Goal: Task Accomplishment & Management: Manage account settings

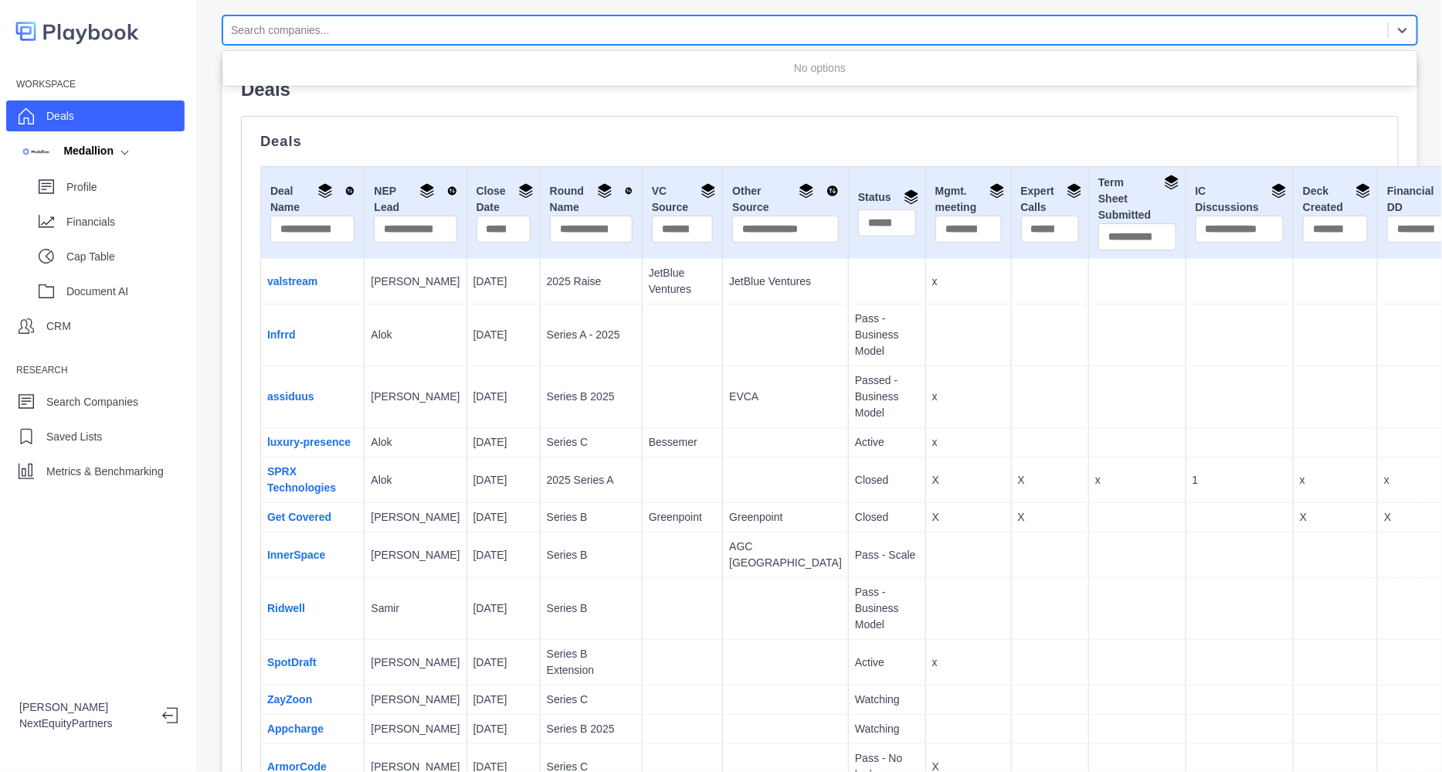
click at [308, 29] on div at bounding box center [805, 30] width 1149 height 19
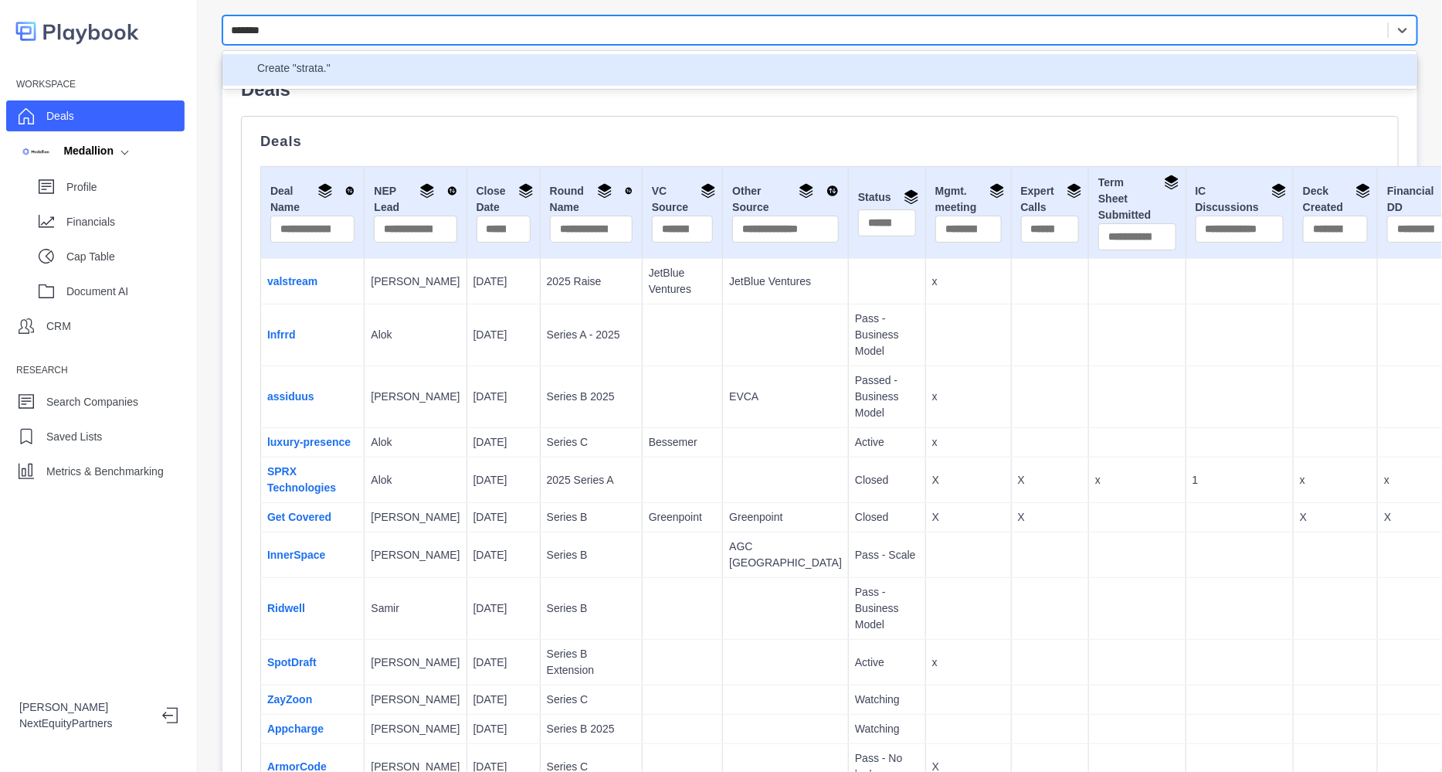
type input "******"
click at [356, 61] on p "provides distributed multi-cloud identity orchestration for hybrid and multi-cl…" at bounding box center [553, 69] width 447 height 19
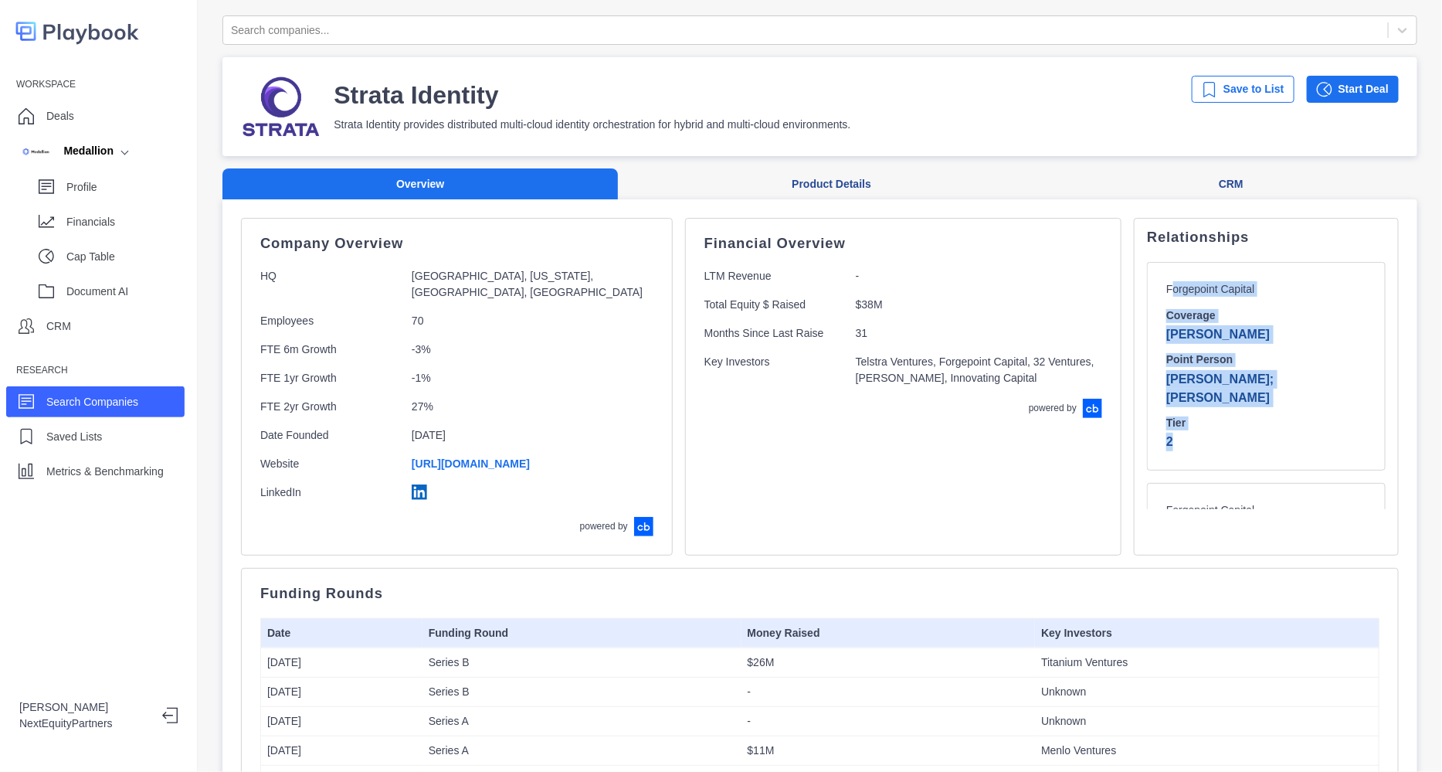
drag, startPoint x: 1111, startPoint y: 276, endPoint x: 1202, endPoint y: 414, distance: 165.6
click at [1202, 414] on div "Forgepoint Capital Coverage Rachit Point Person Ernie Bio; Reynaldo Kirton Tier…" at bounding box center [1266, 366] width 239 height 209
click at [1202, 433] on p "2" at bounding box center [1266, 442] width 200 height 19
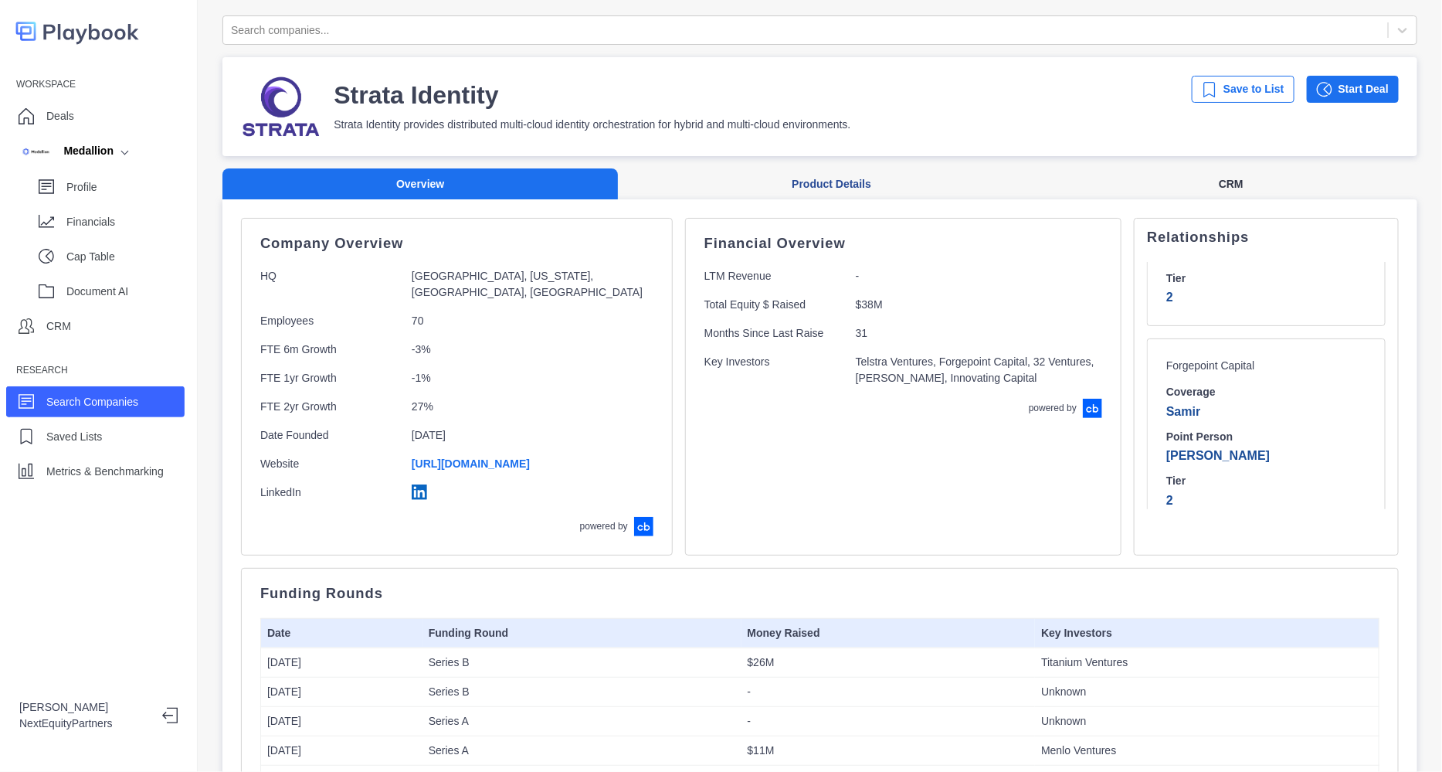
click at [1177, 176] on button "CRM" at bounding box center [1231, 184] width 372 height 32
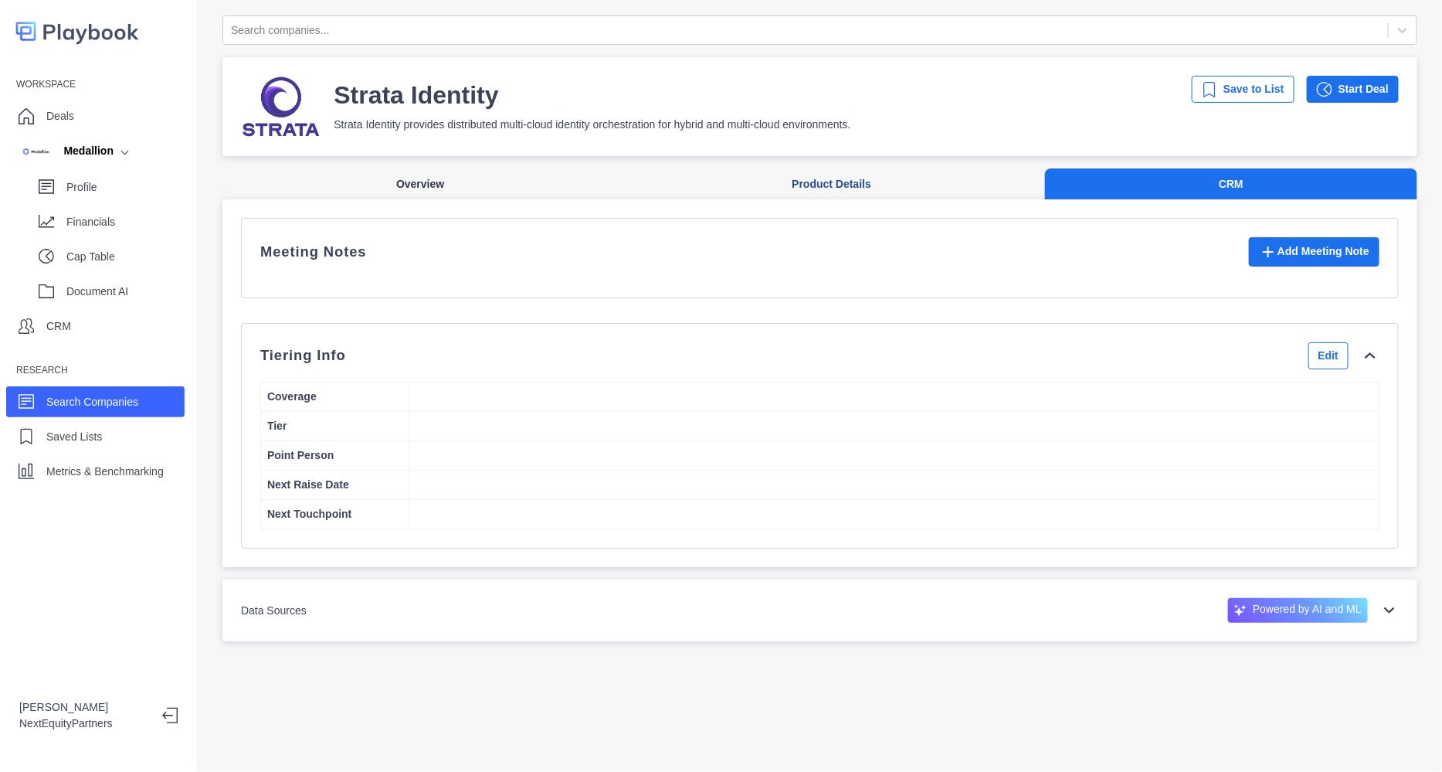
click at [399, 176] on button "Overview" at bounding box center [419, 184] width 395 height 32
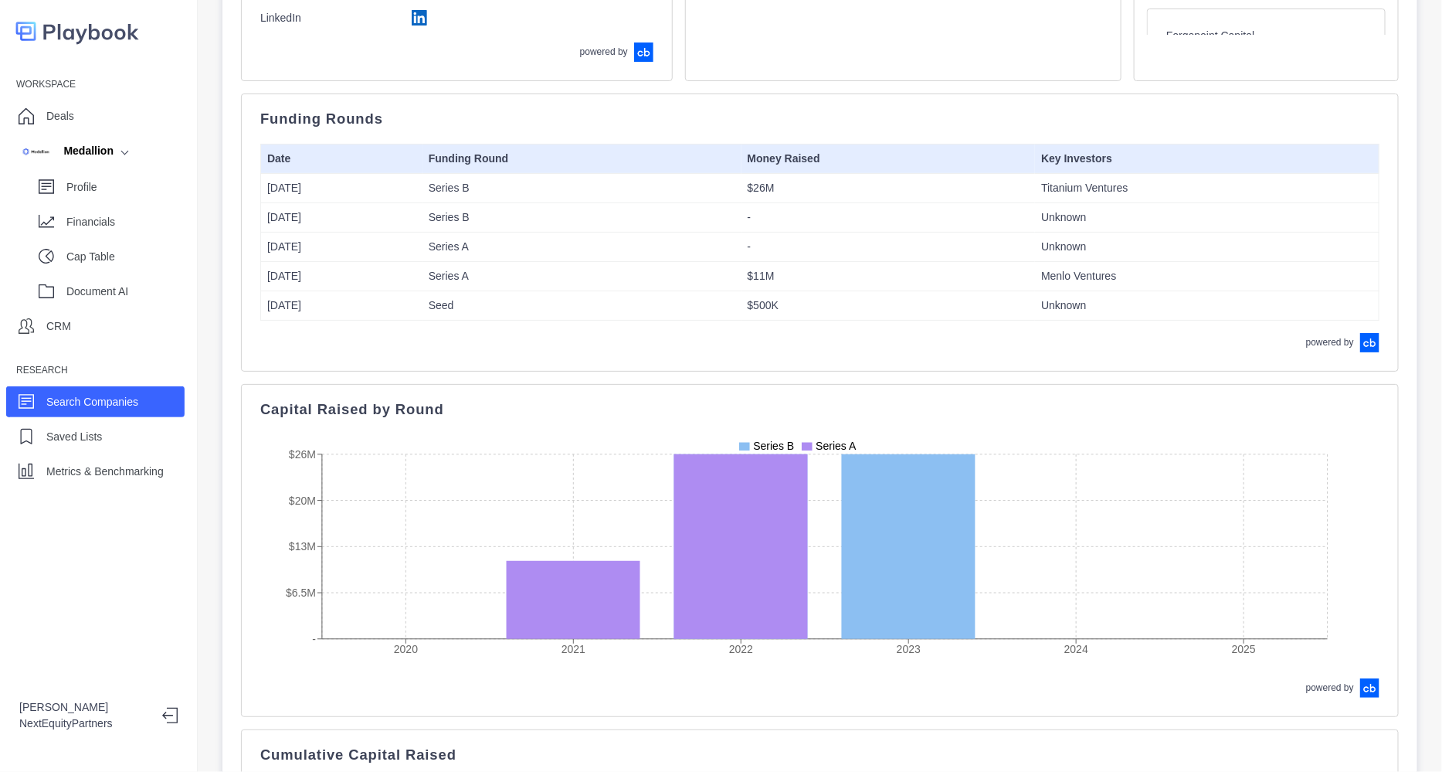
scroll to position [483, 0]
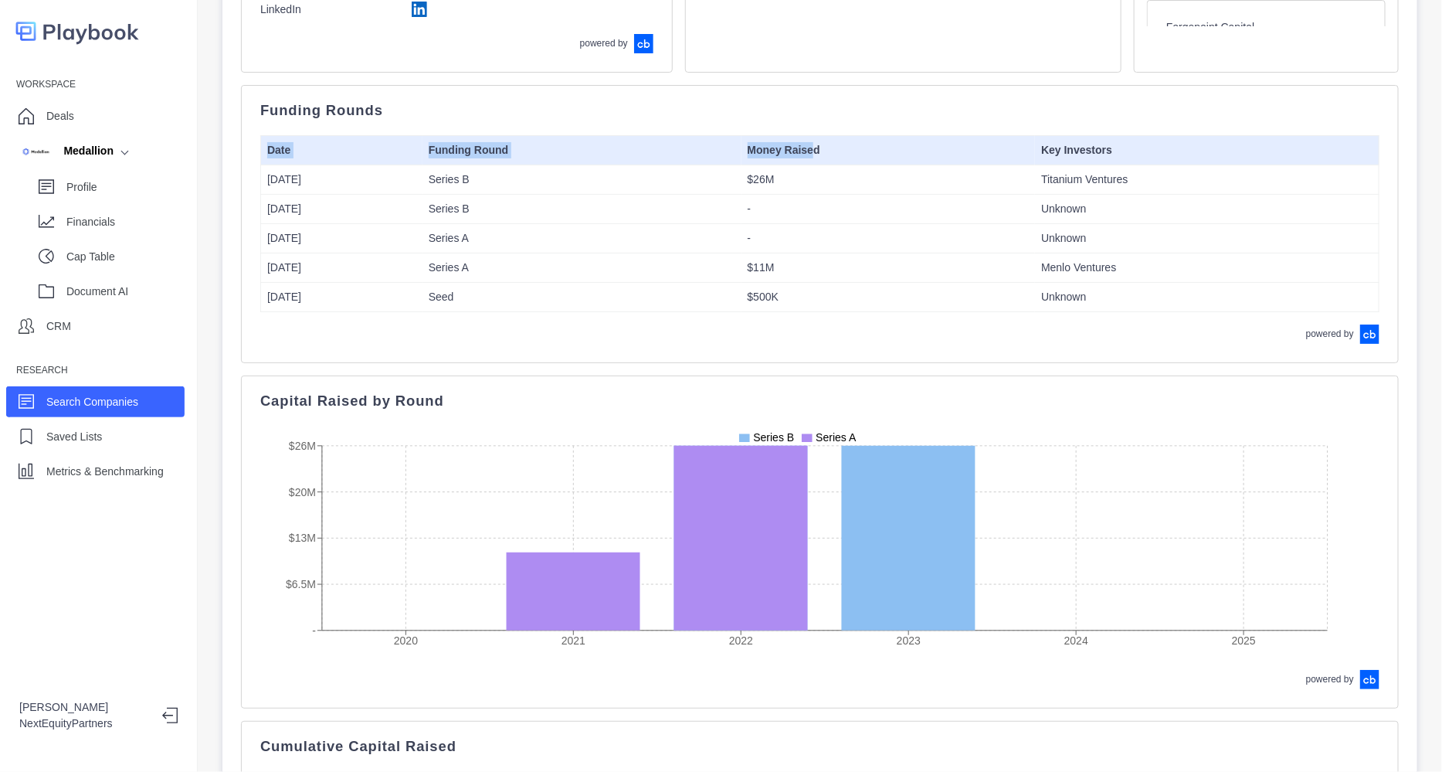
drag, startPoint x: 823, startPoint y: 332, endPoint x: 810, endPoint y: 134, distance: 198.9
click at [810, 134] on div "Funding Rounds Date Funding Round Money Raised Key Investors Jan 2023 Series B …" at bounding box center [820, 224] width 1158 height 278
click at [810, 135] on th "Money Raised" at bounding box center [888, 149] width 294 height 29
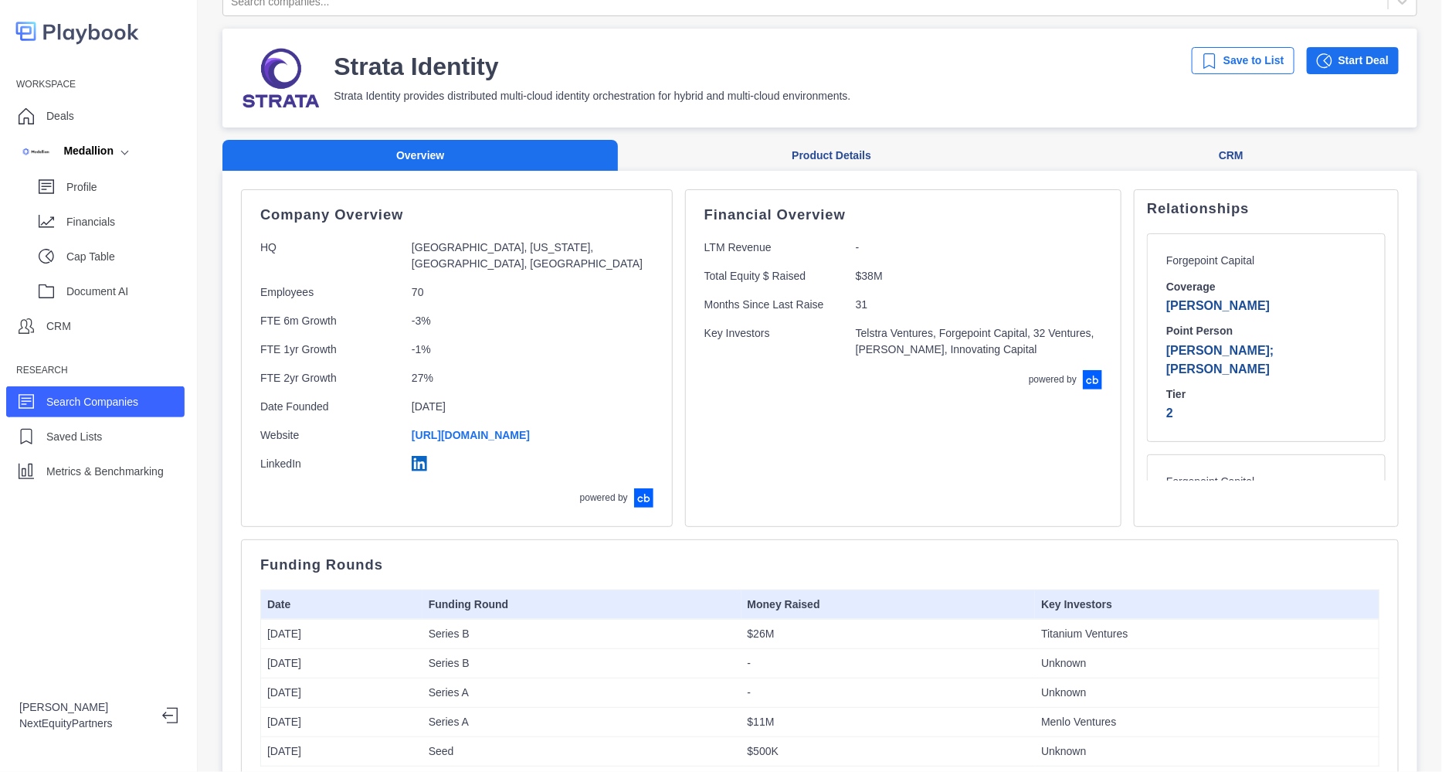
scroll to position [0, 0]
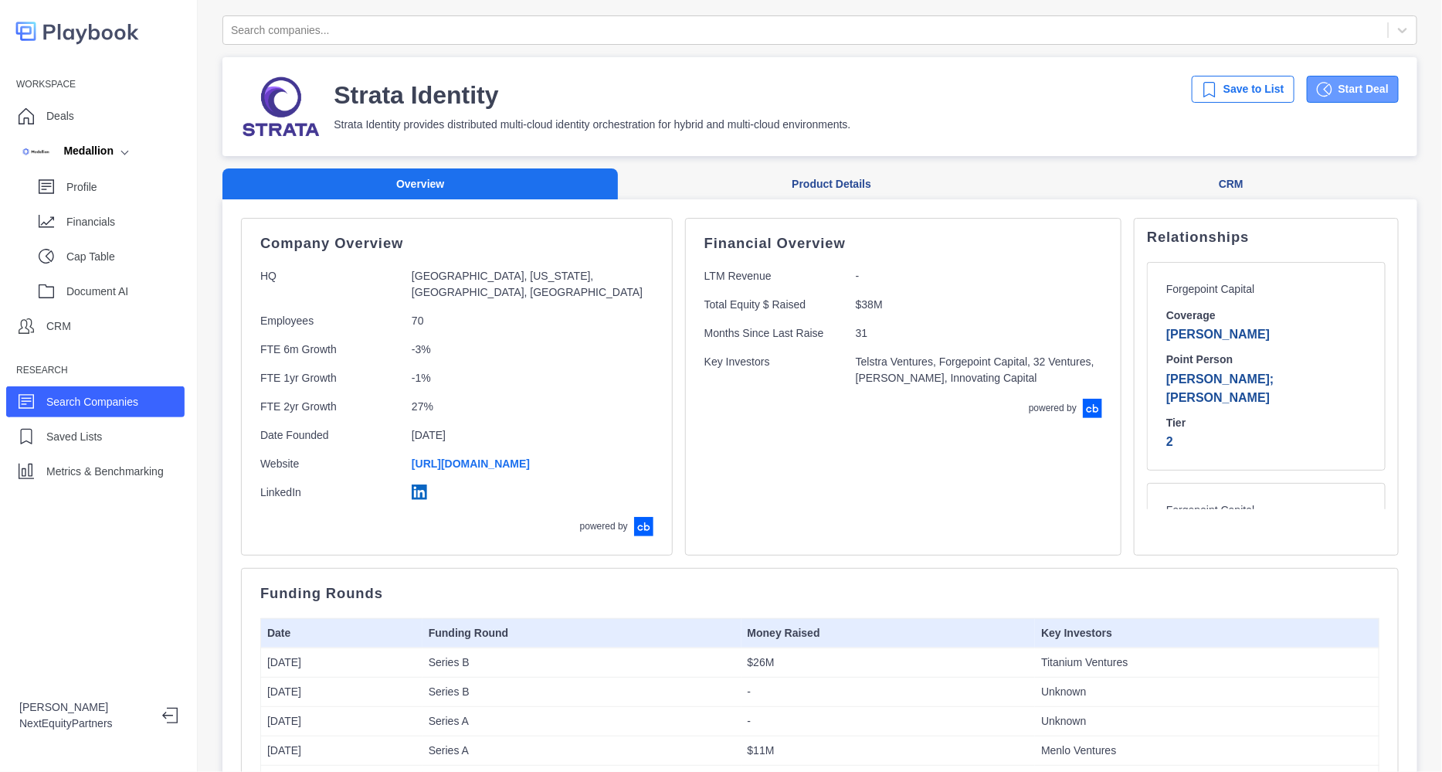
click at [1317, 88] on button "Start Deal" at bounding box center [1353, 89] width 92 height 27
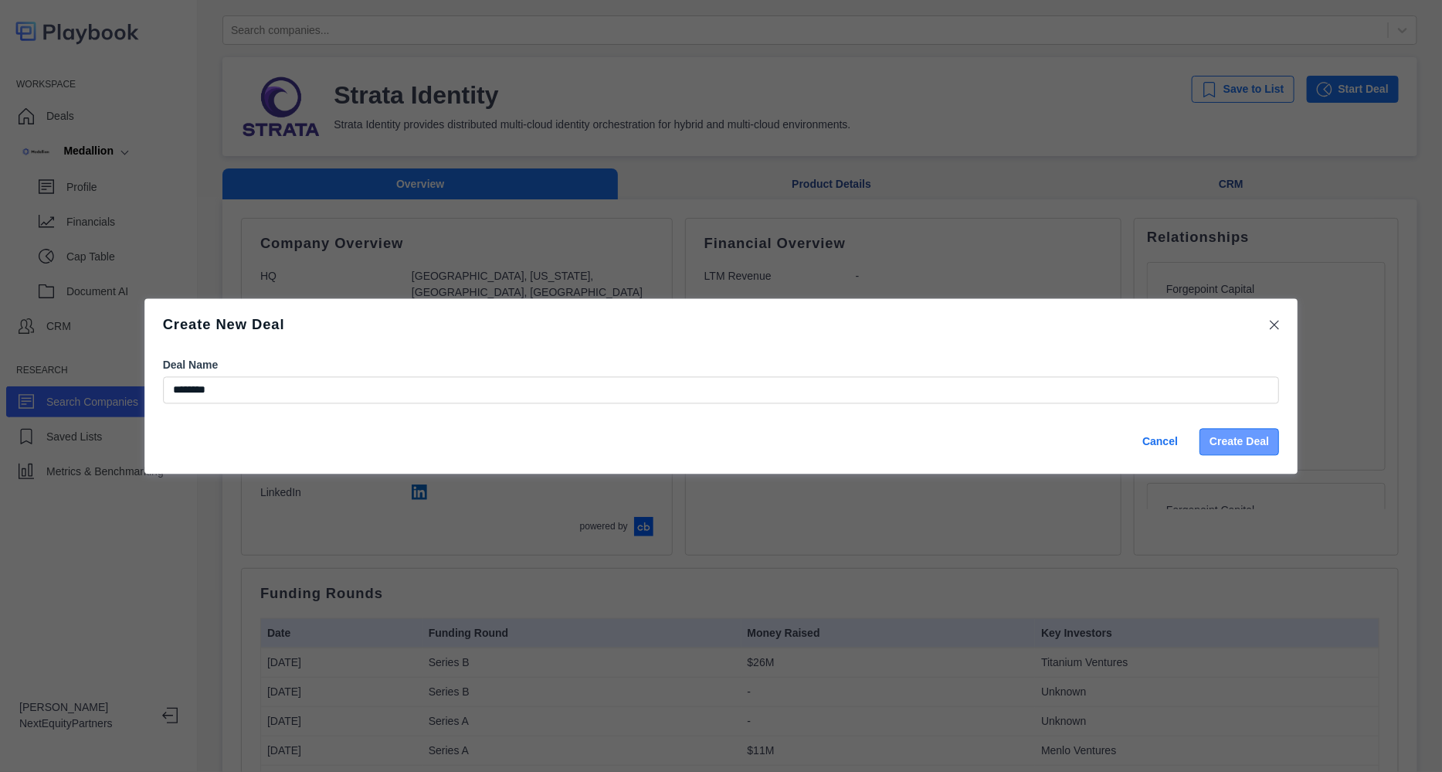
type input "********"
click at [1259, 436] on button "Create Deal" at bounding box center [1239, 441] width 80 height 27
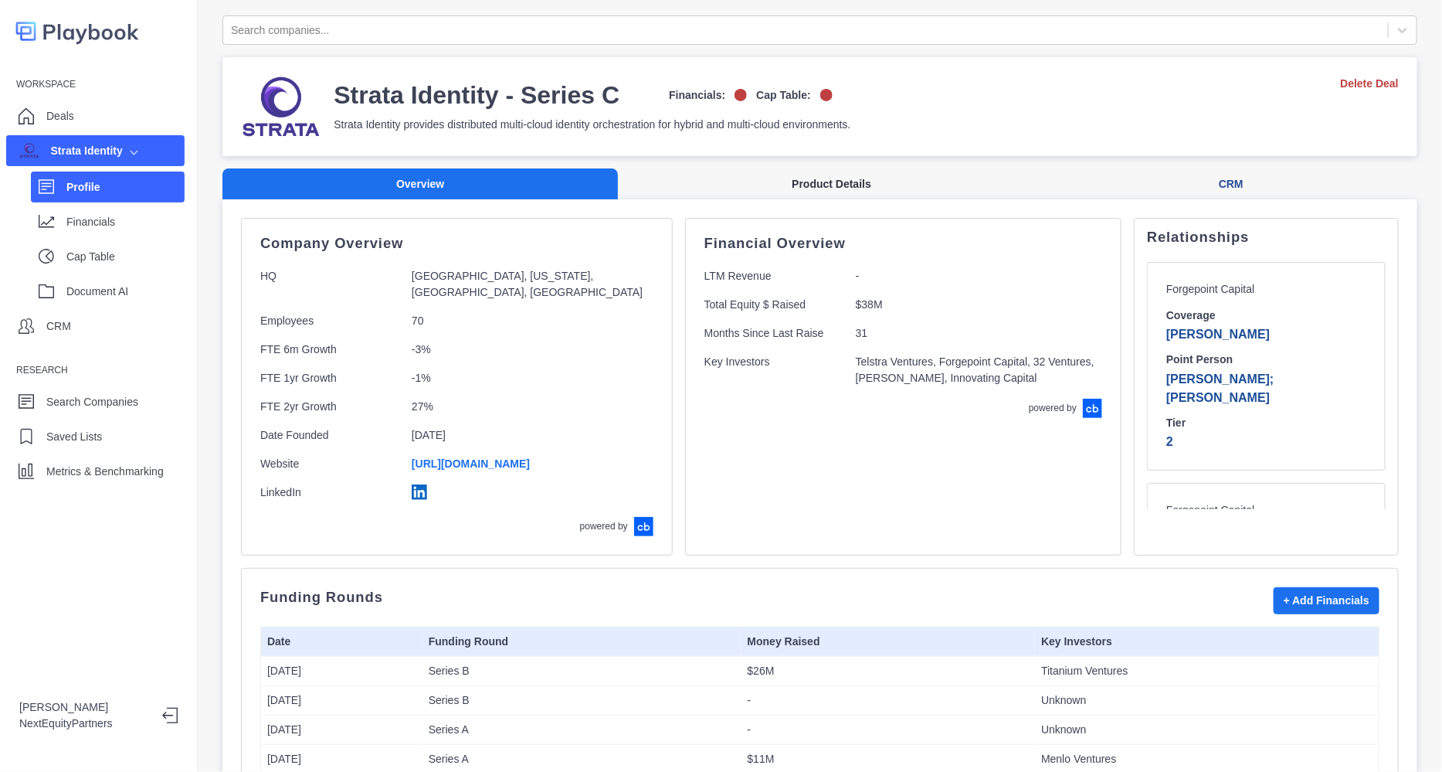
click at [787, 175] on button "Product Details" at bounding box center [831, 184] width 427 height 32
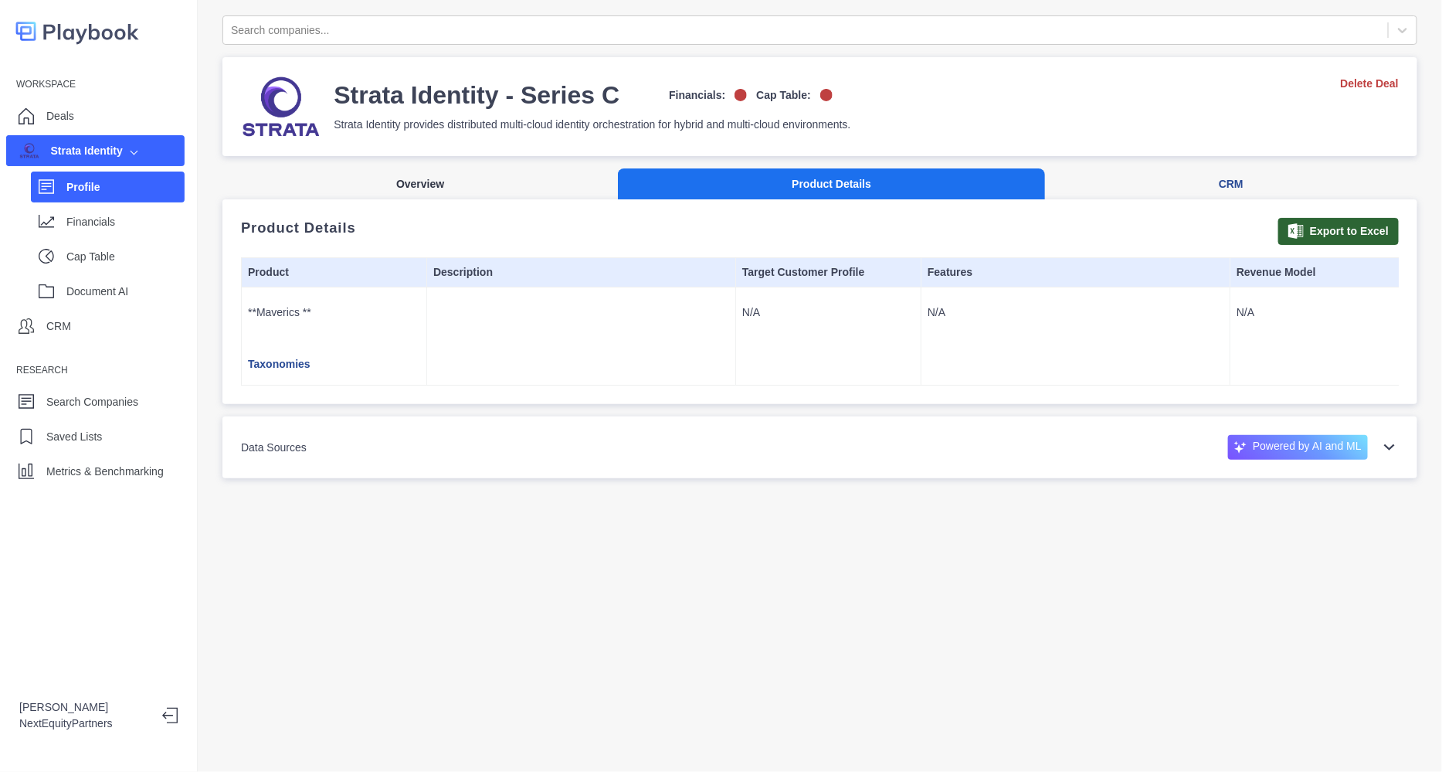
click at [372, 185] on button "Overview" at bounding box center [419, 184] width 395 height 32
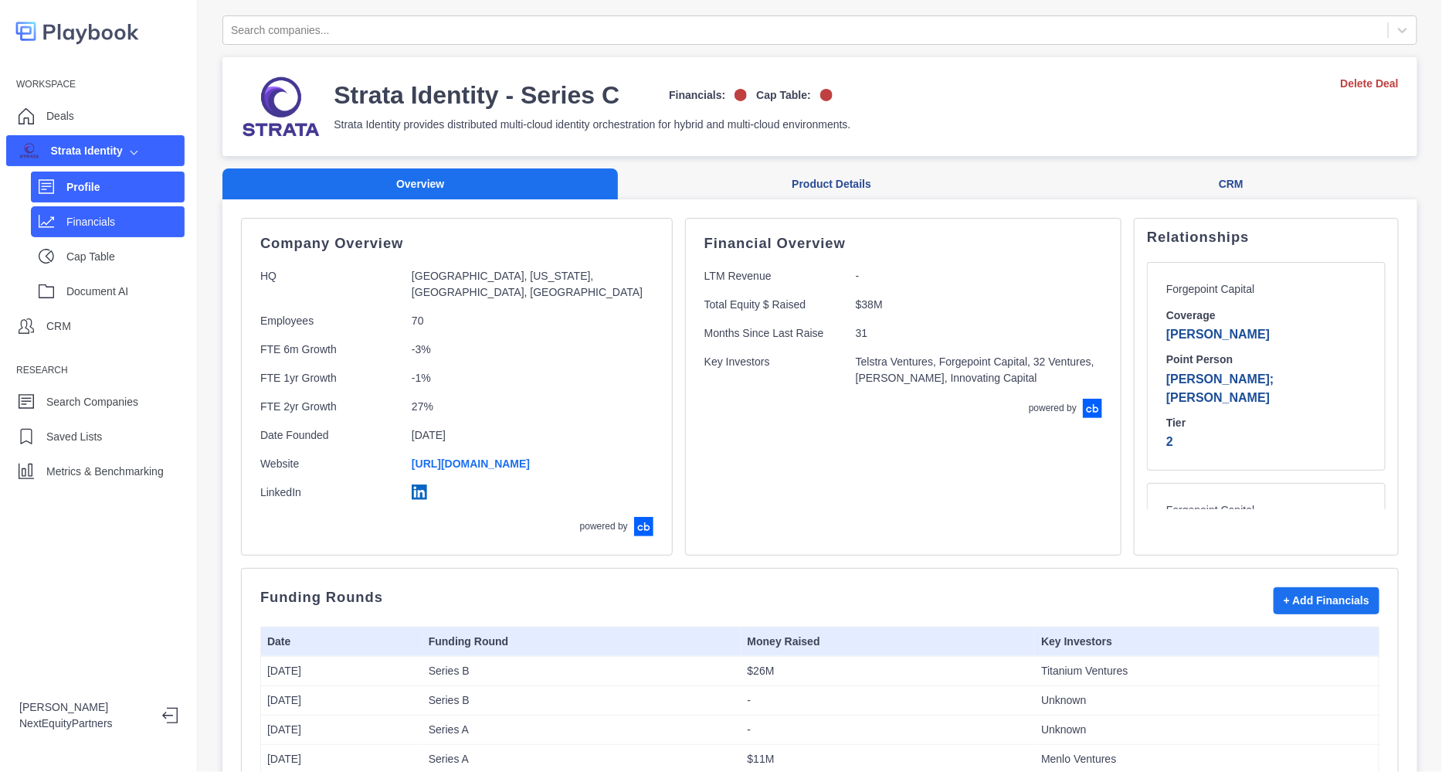
click at [108, 222] on p "Financials" at bounding box center [125, 222] width 118 height 16
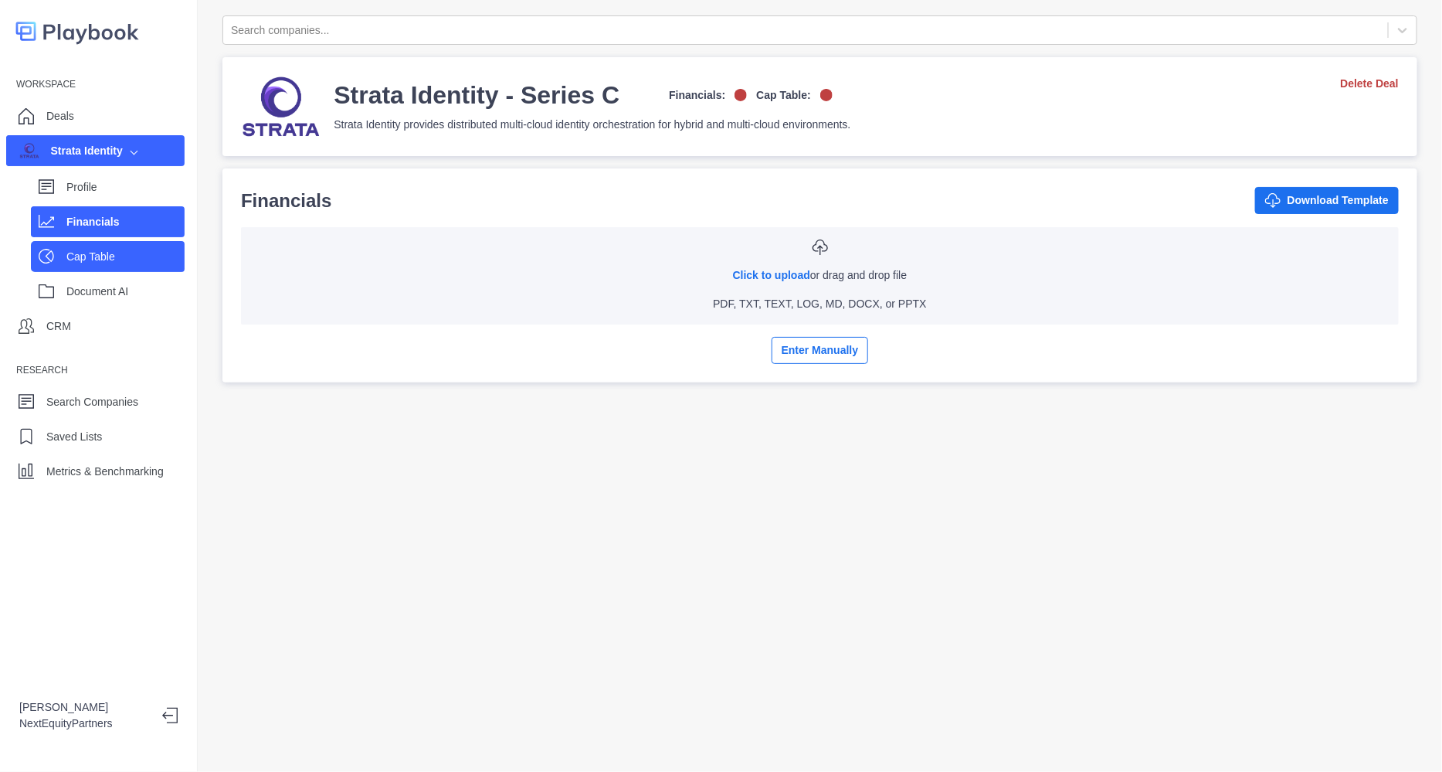
click at [112, 256] on p "Cap Table" at bounding box center [125, 257] width 118 height 16
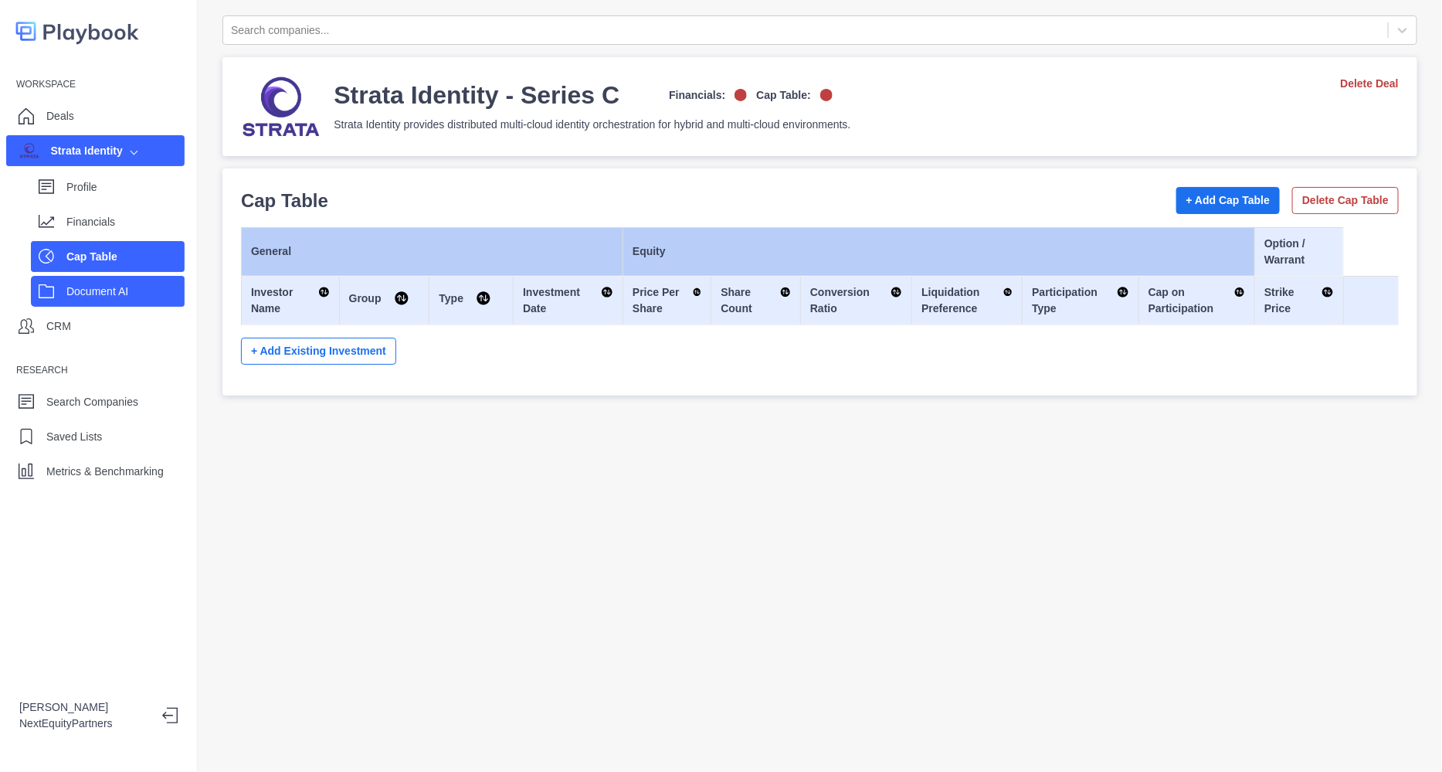
click at [112, 288] on p "Document AI" at bounding box center [125, 291] width 118 height 16
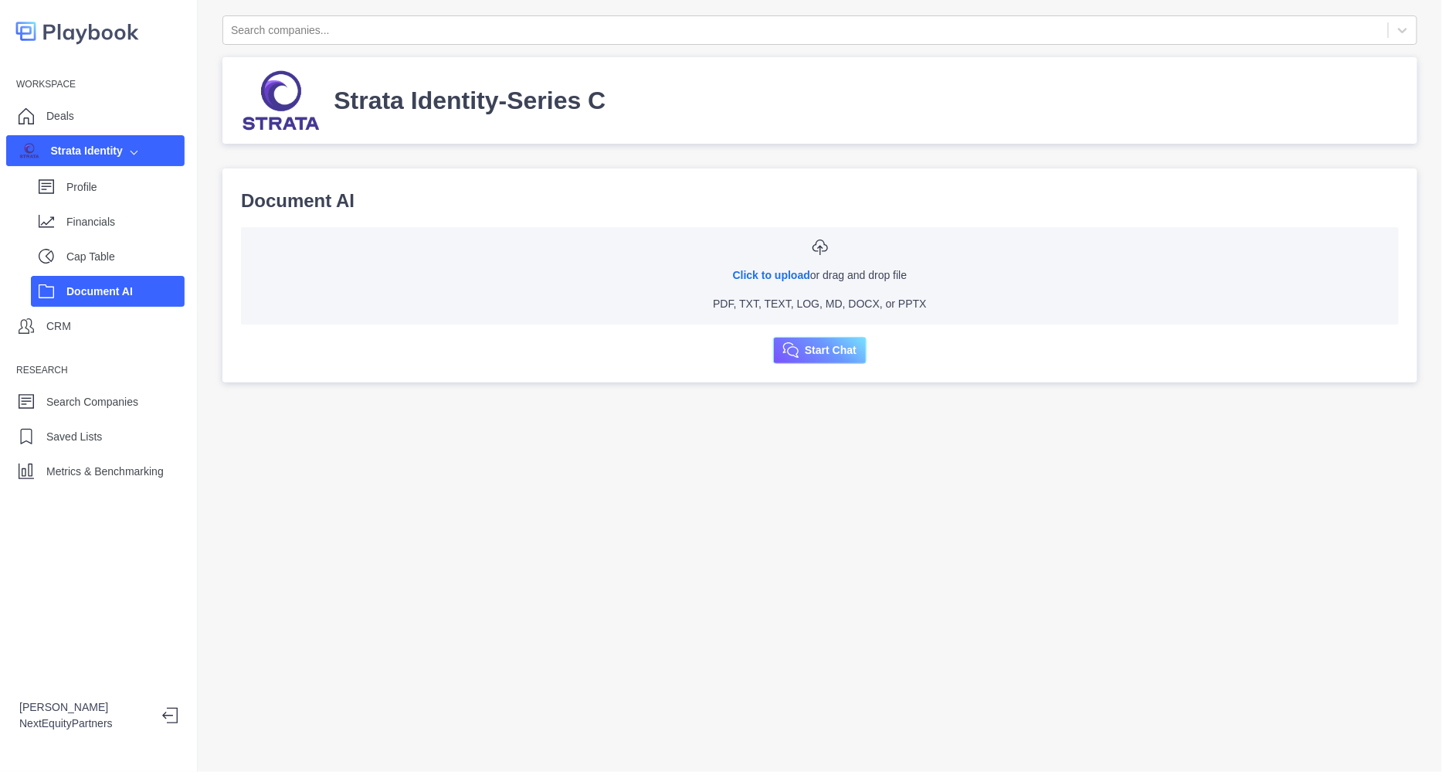
click at [97, 167] on div "Profile Financials Cap Table Document AI" at bounding box center [95, 236] width 178 height 140
click at [96, 191] on p "Profile" at bounding box center [125, 187] width 118 height 16
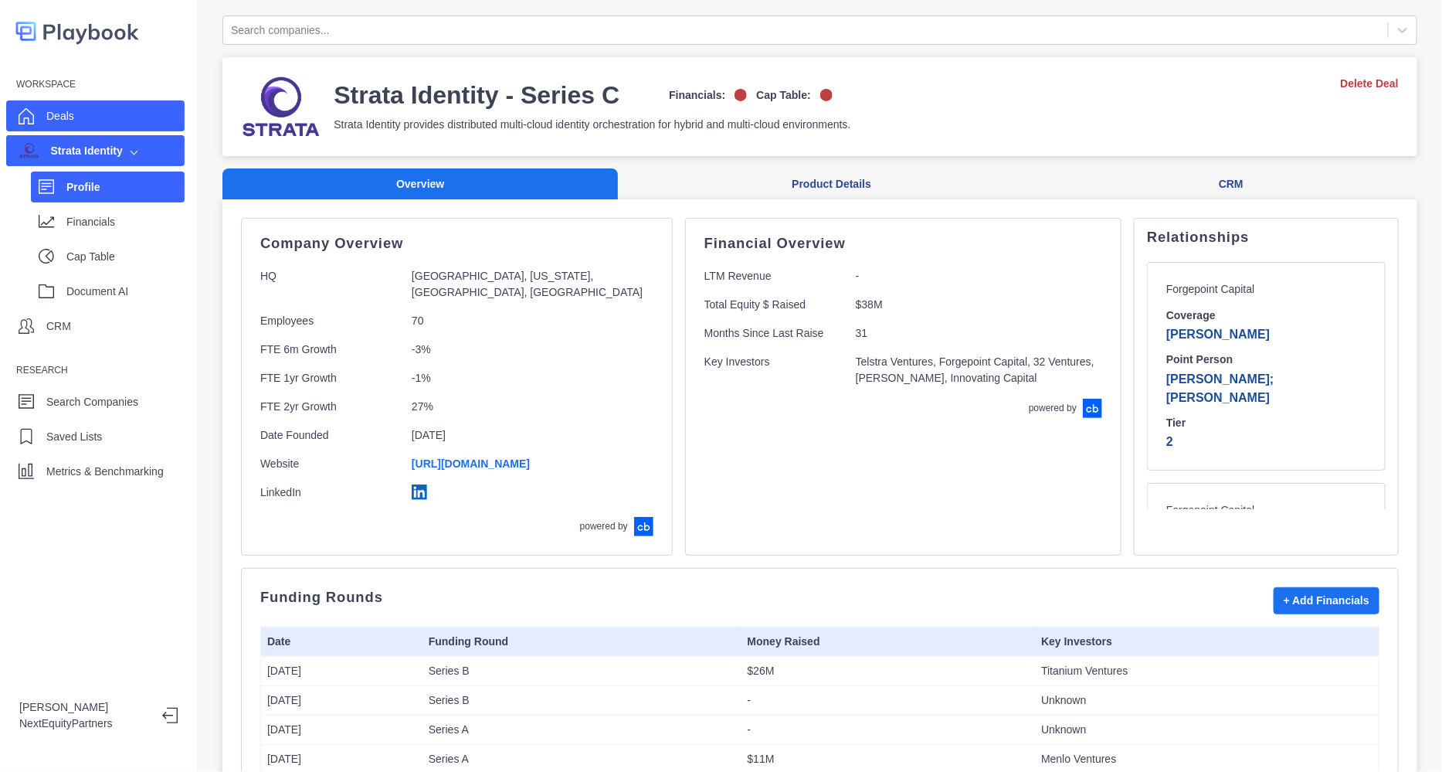
click at [112, 117] on div "Deals" at bounding box center [95, 115] width 178 height 31
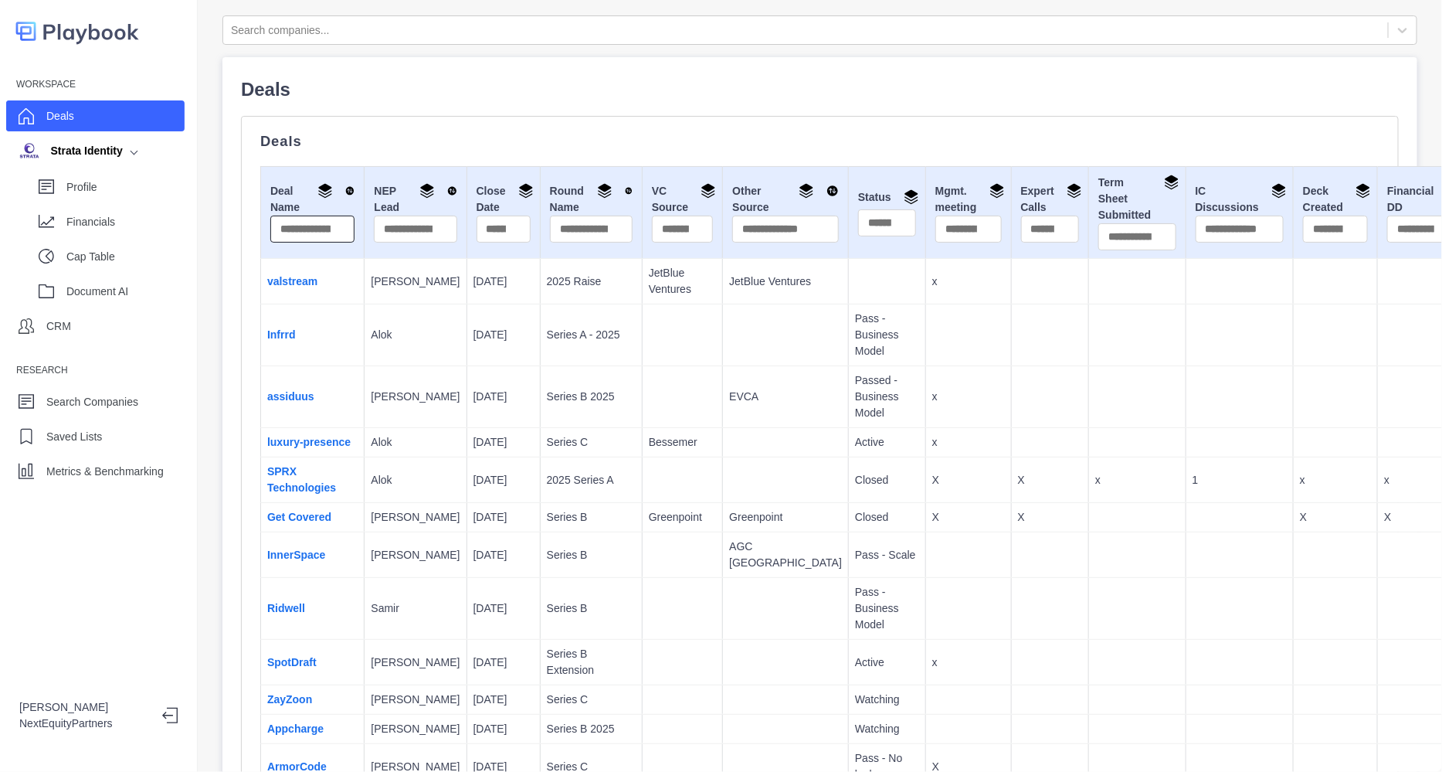
click at [300, 222] on input "text" at bounding box center [312, 228] width 84 height 27
type input "**********"
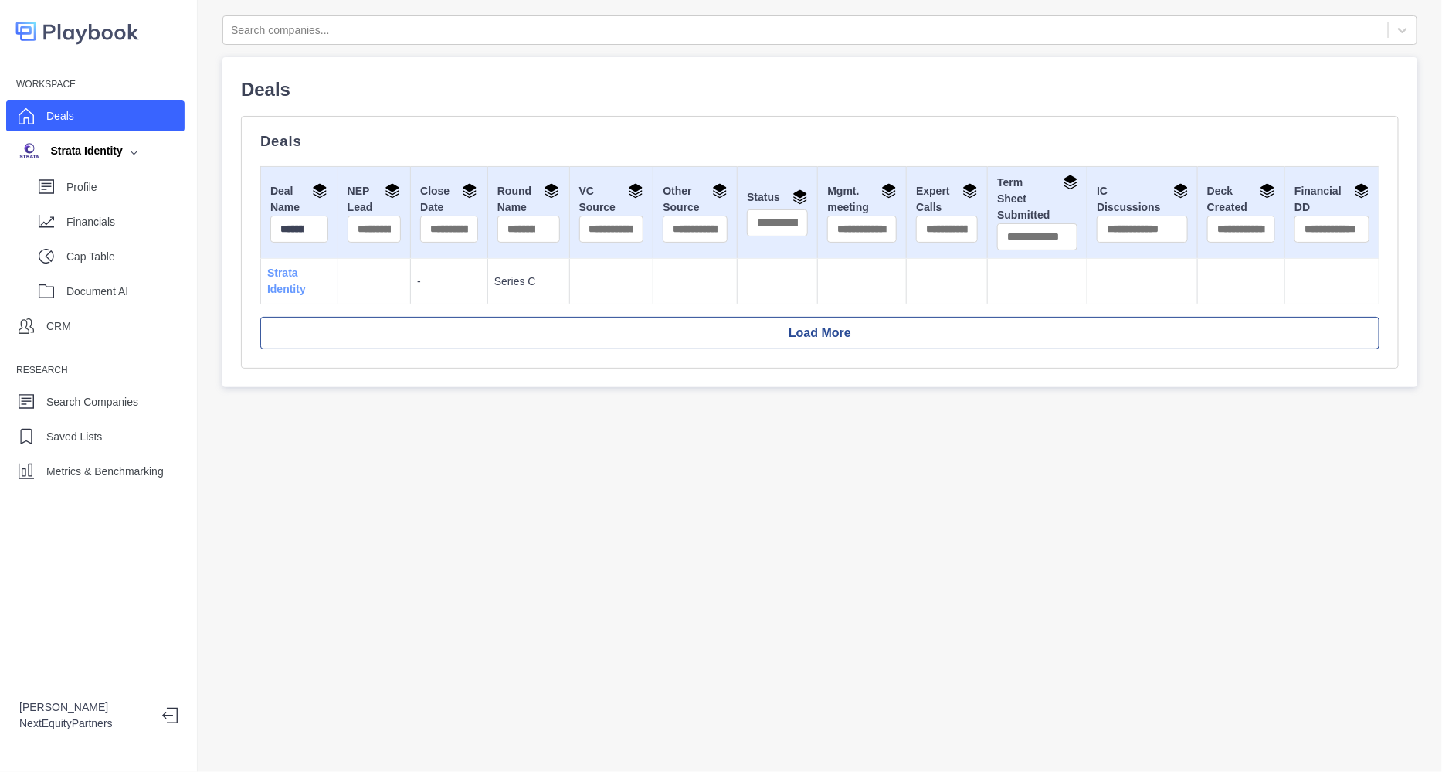
click at [273, 270] on link "Strata Identity" at bounding box center [286, 280] width 39 height 29
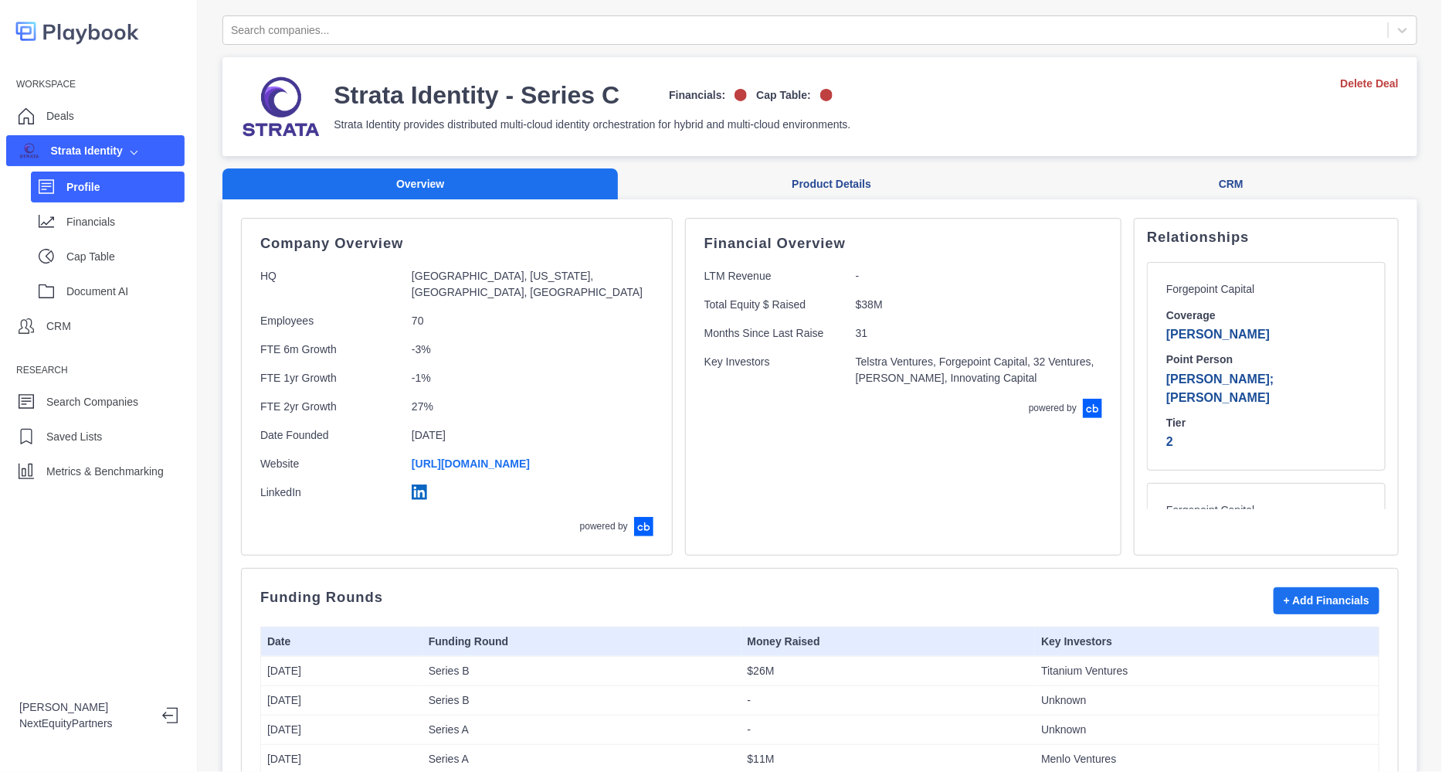
click at [1210, 183] on button "CRM" at bounding box center [1231, 184] width 372 height 32
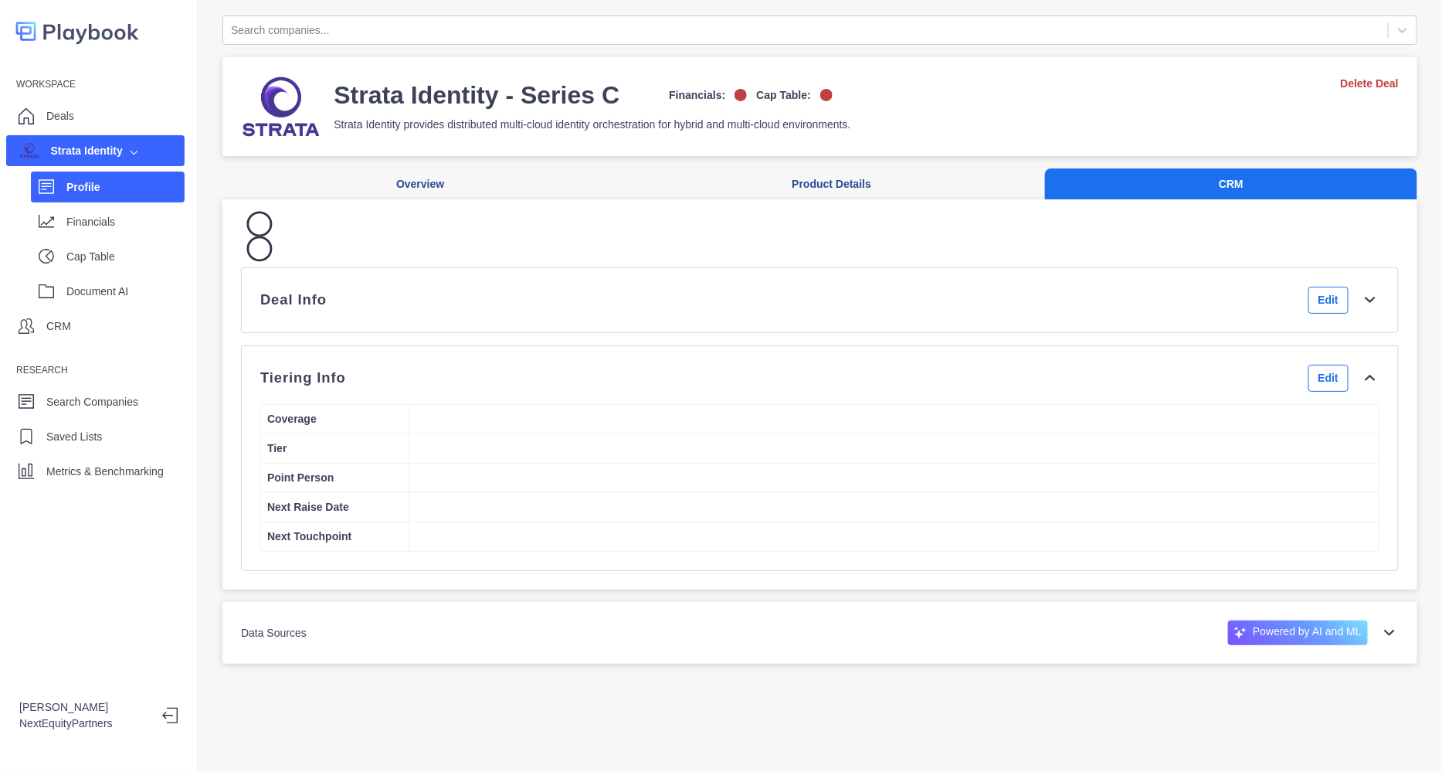
click at [591, 305] on div "Deal Info Edit" at bounding box center [819, 300] width 1119 height 27
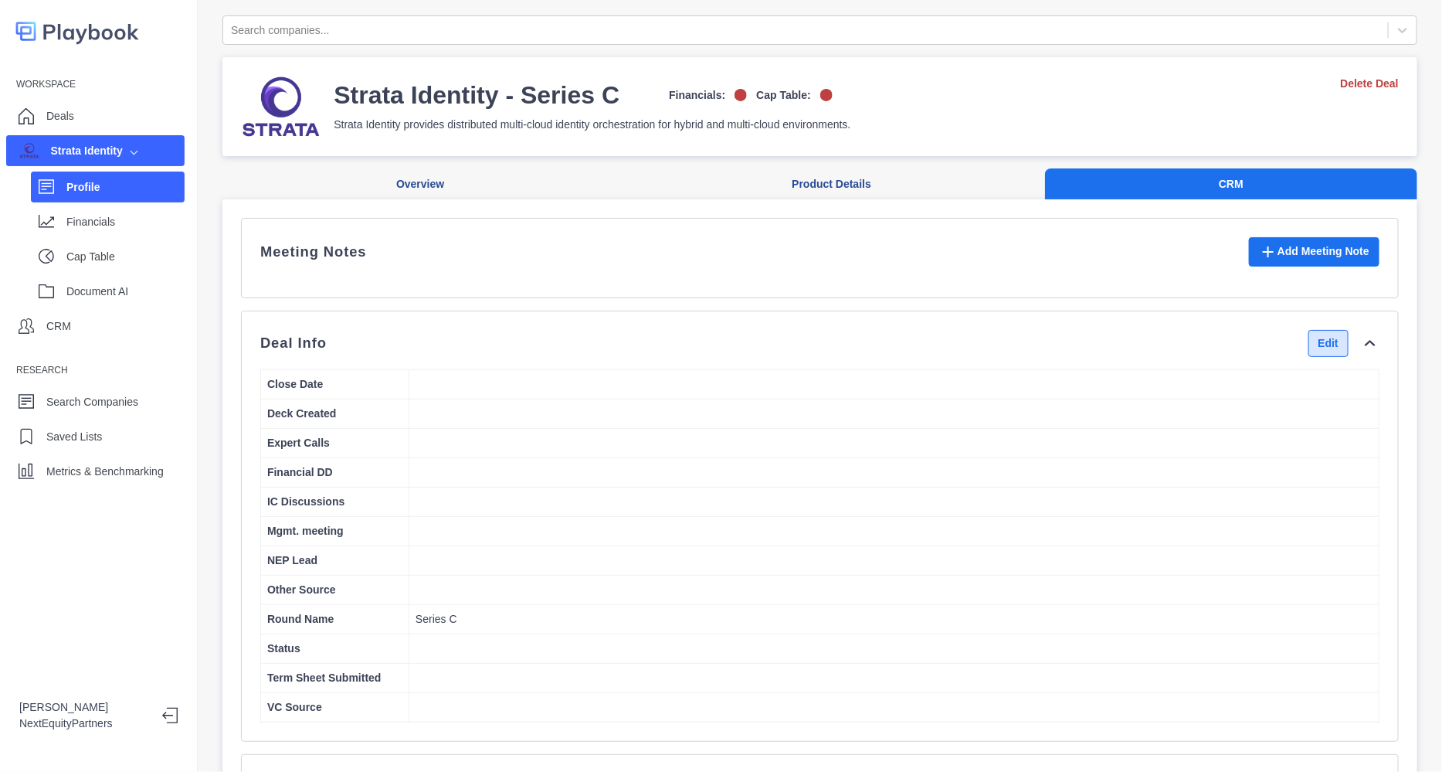
click at [1308, 357] on button "Edit" at bounding box center [1328, 343] width 40 height 27
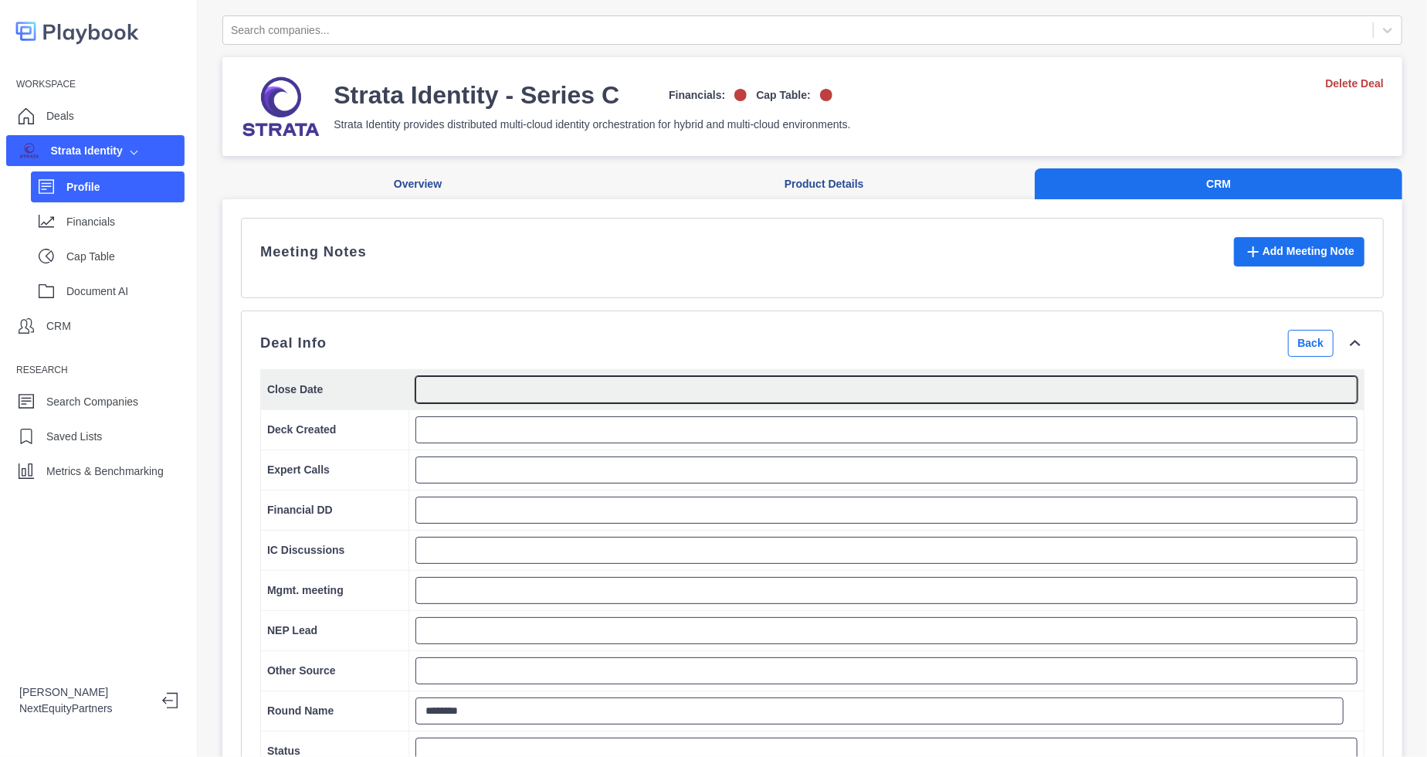
click at [615, 403] on textarea at bounding box center [887, 389] width 942 height 27
type textarea "*"
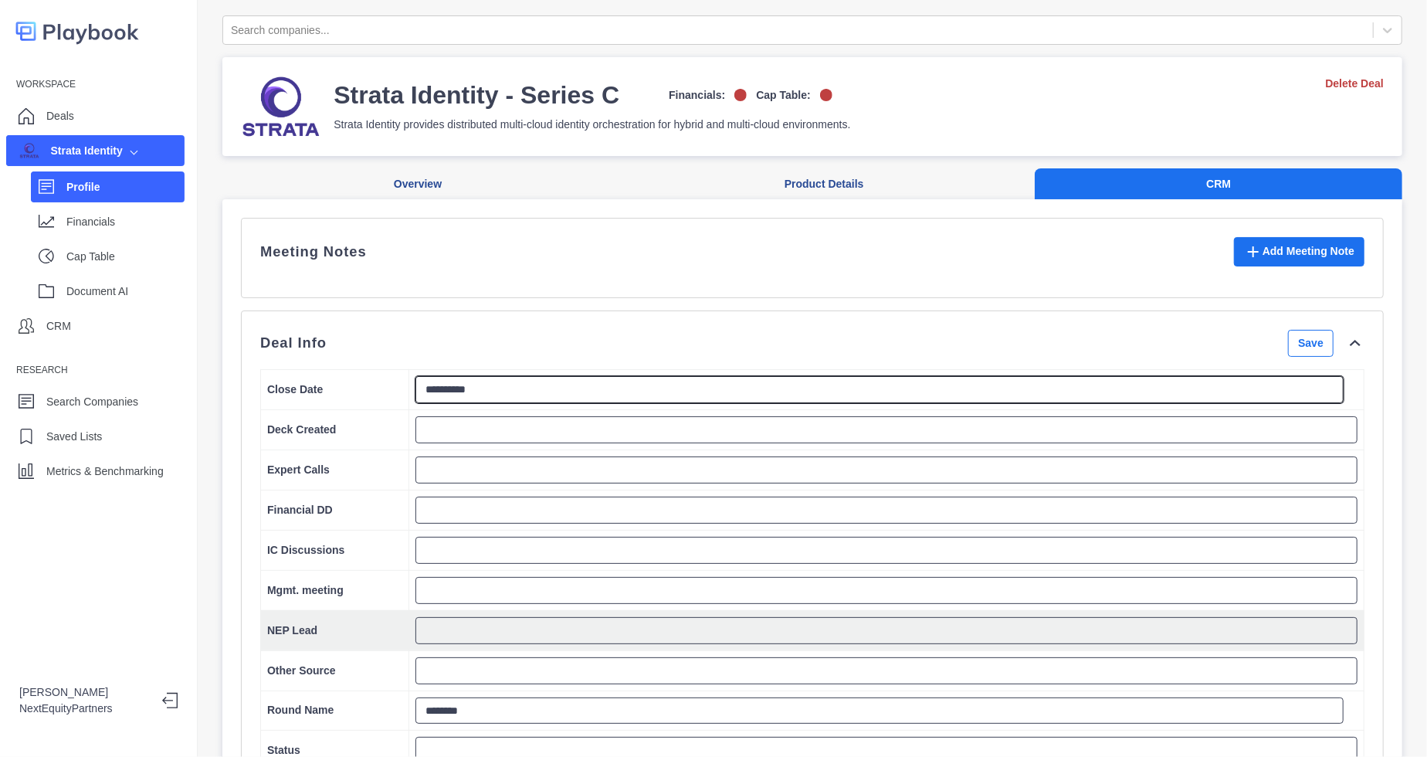
type textarea "**********"
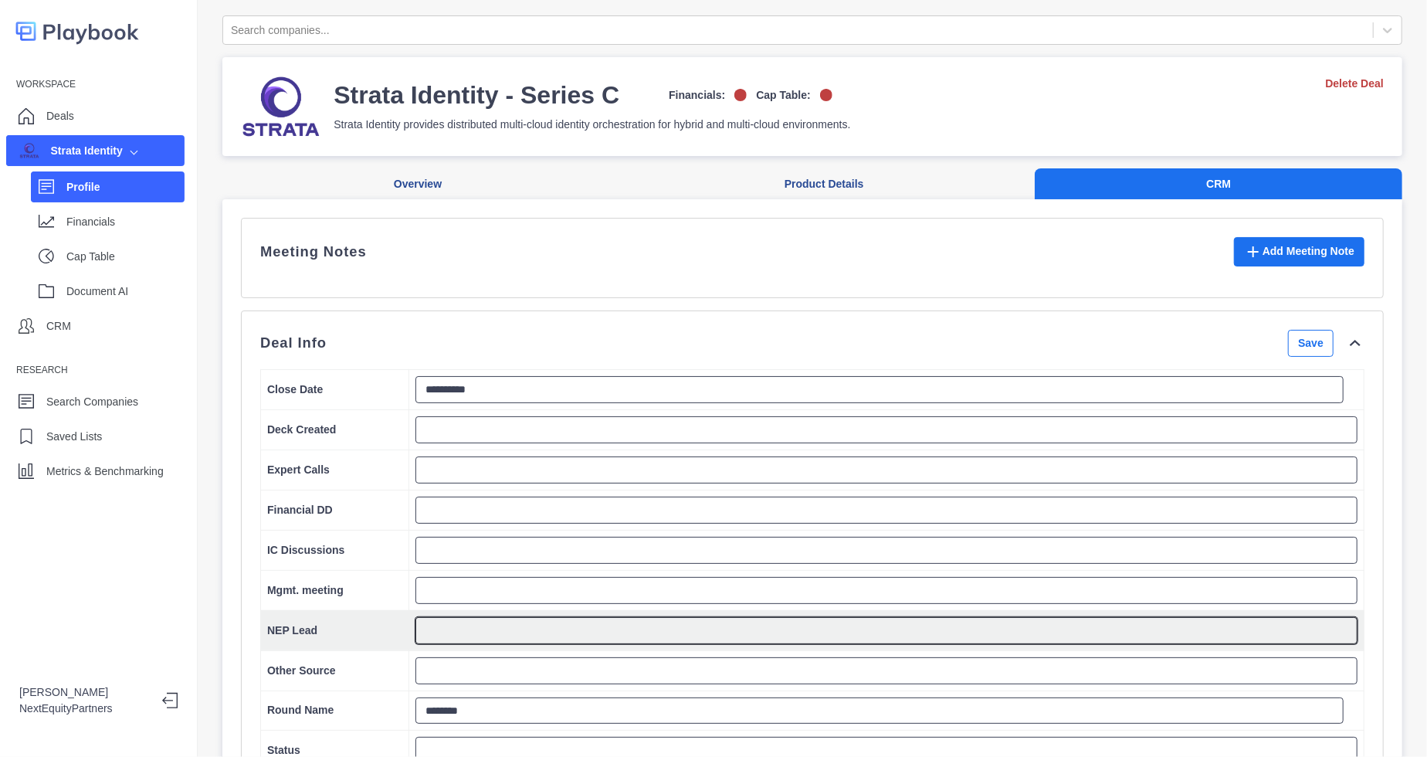
click at [471, 636] on textarea at bounding box center [887, 630] width 942 height 27
type textarea "****"
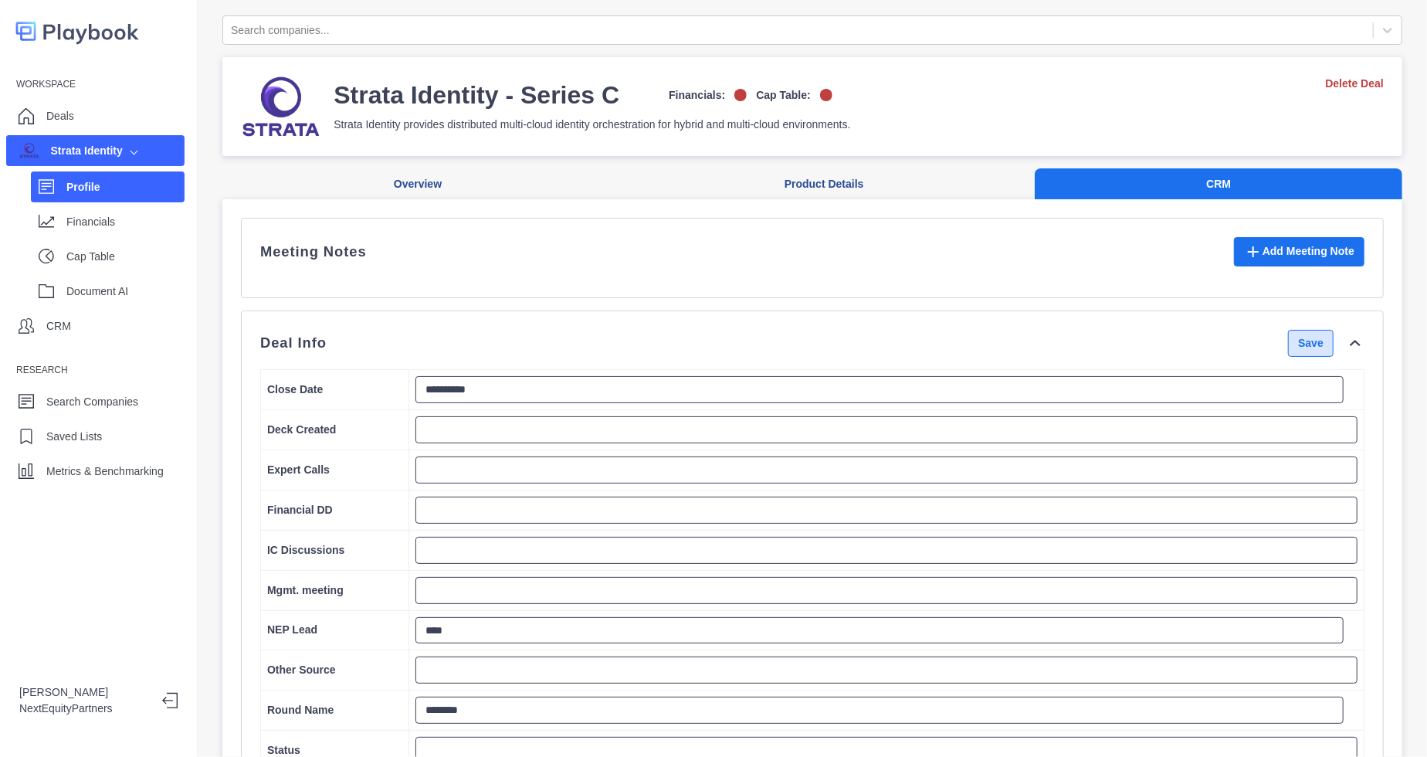
click at [1301, 357] on button "Save" at bounding box center [1311, 343] width 46 height 27
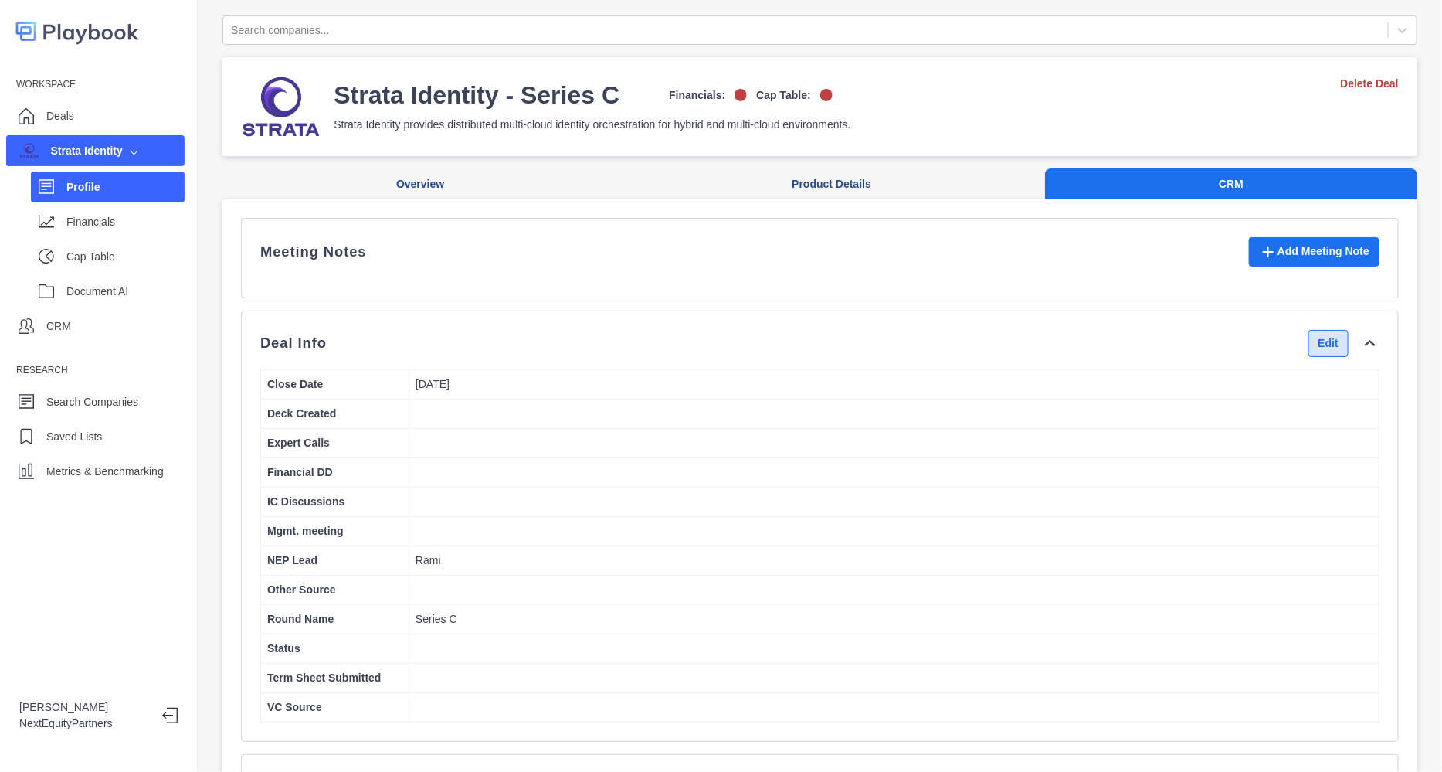
click at [1308, 343] on button "Edit" at bounding box center [1328, 343] width 40 height 27
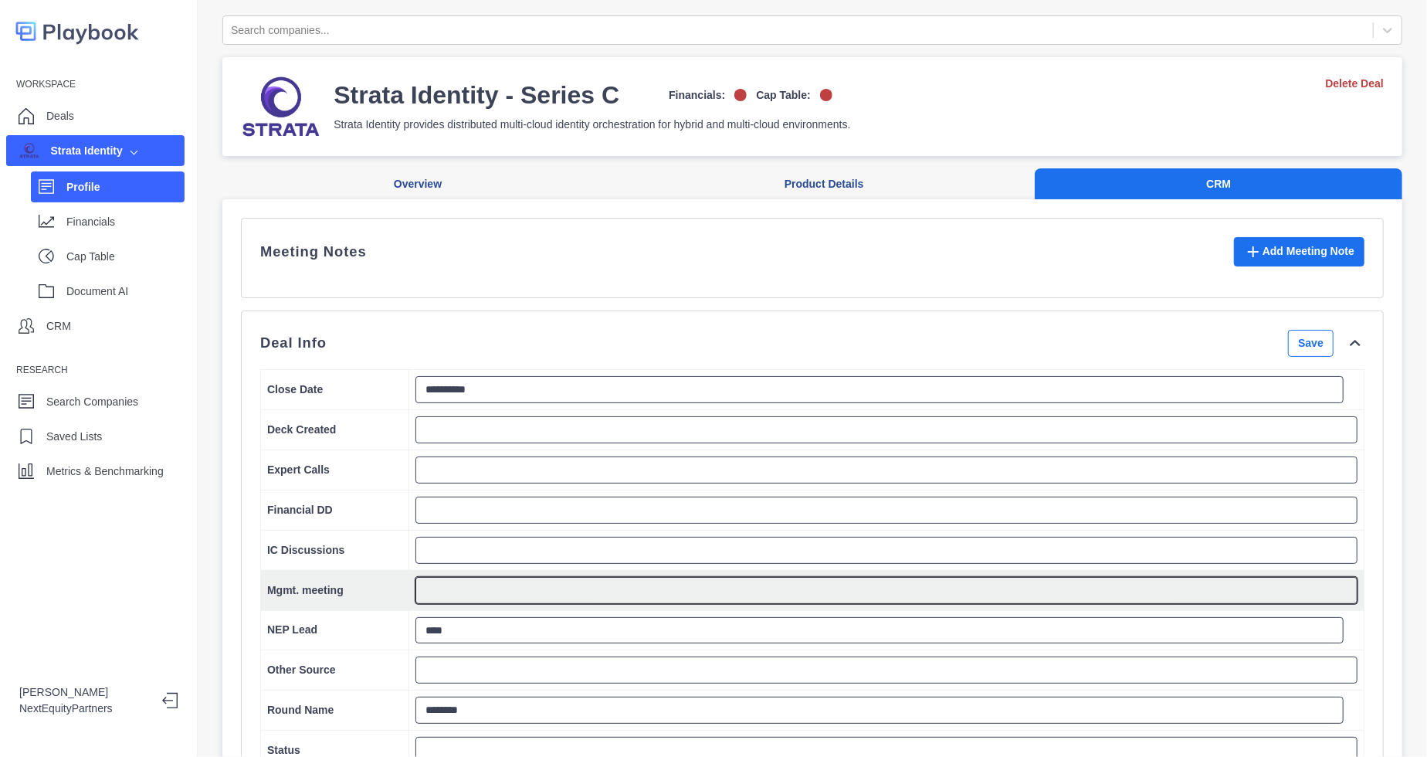
click at [488, 604] on textarea at bounding box center [887, 590] width 942 height 27
type textarea "*"
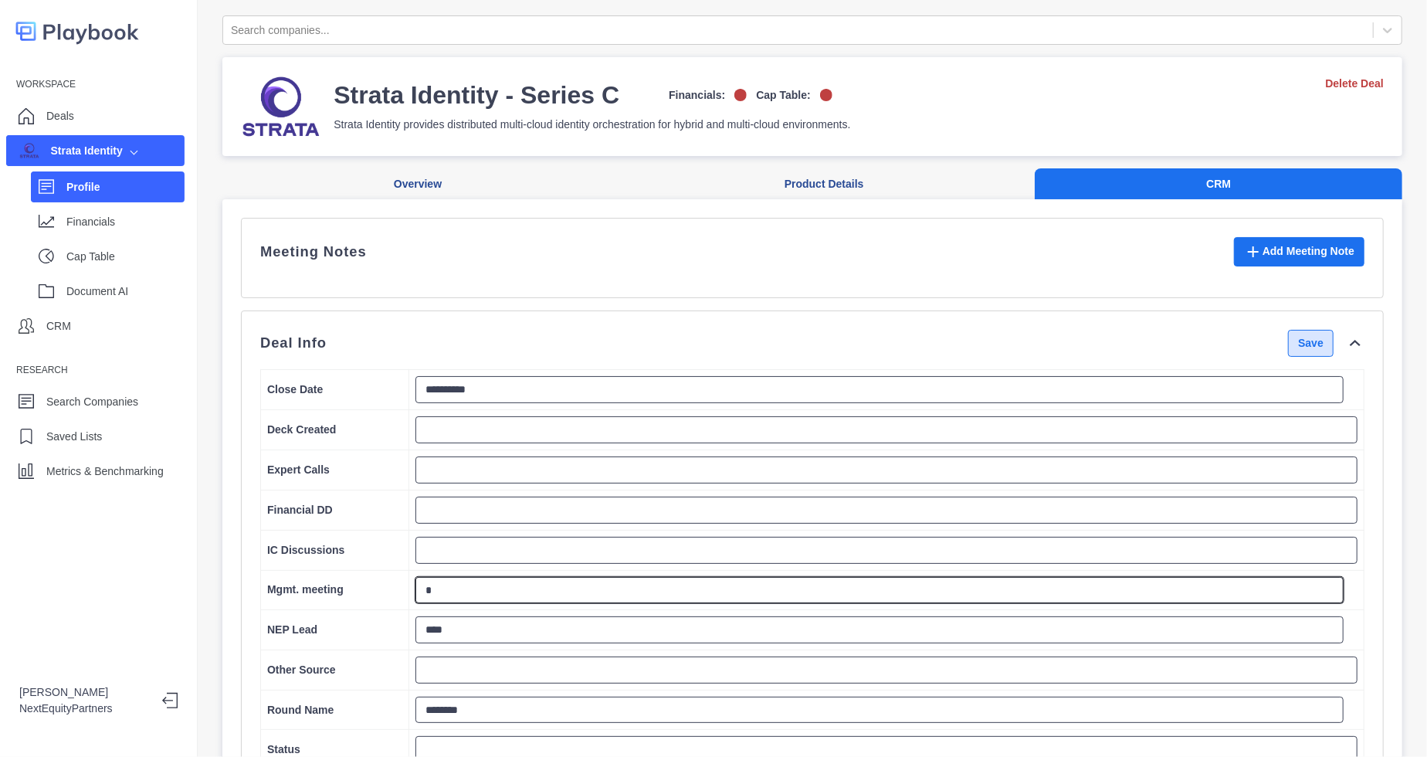
type textarea "*"
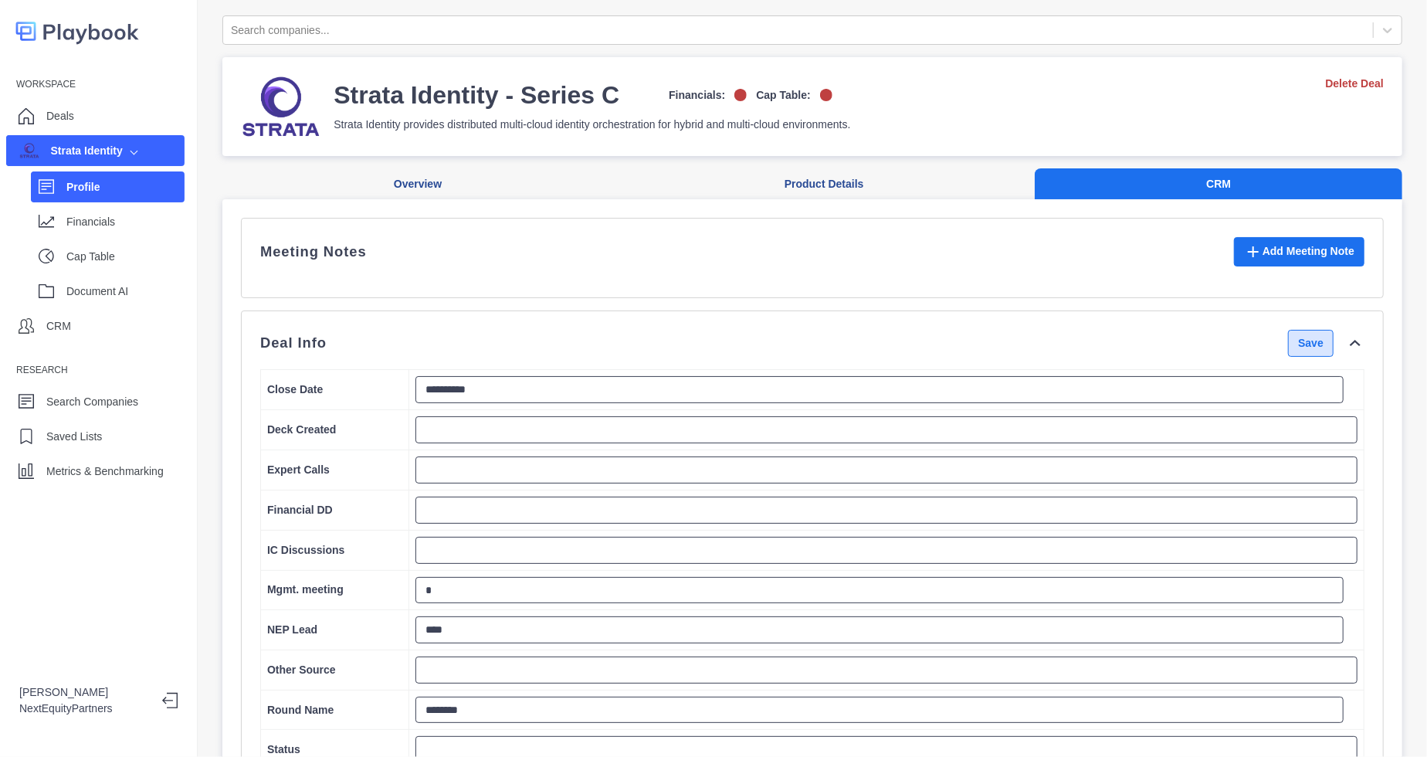
click at [1295, 357] on button "Save" at bounding box center [1311, 343] width 46 height 27
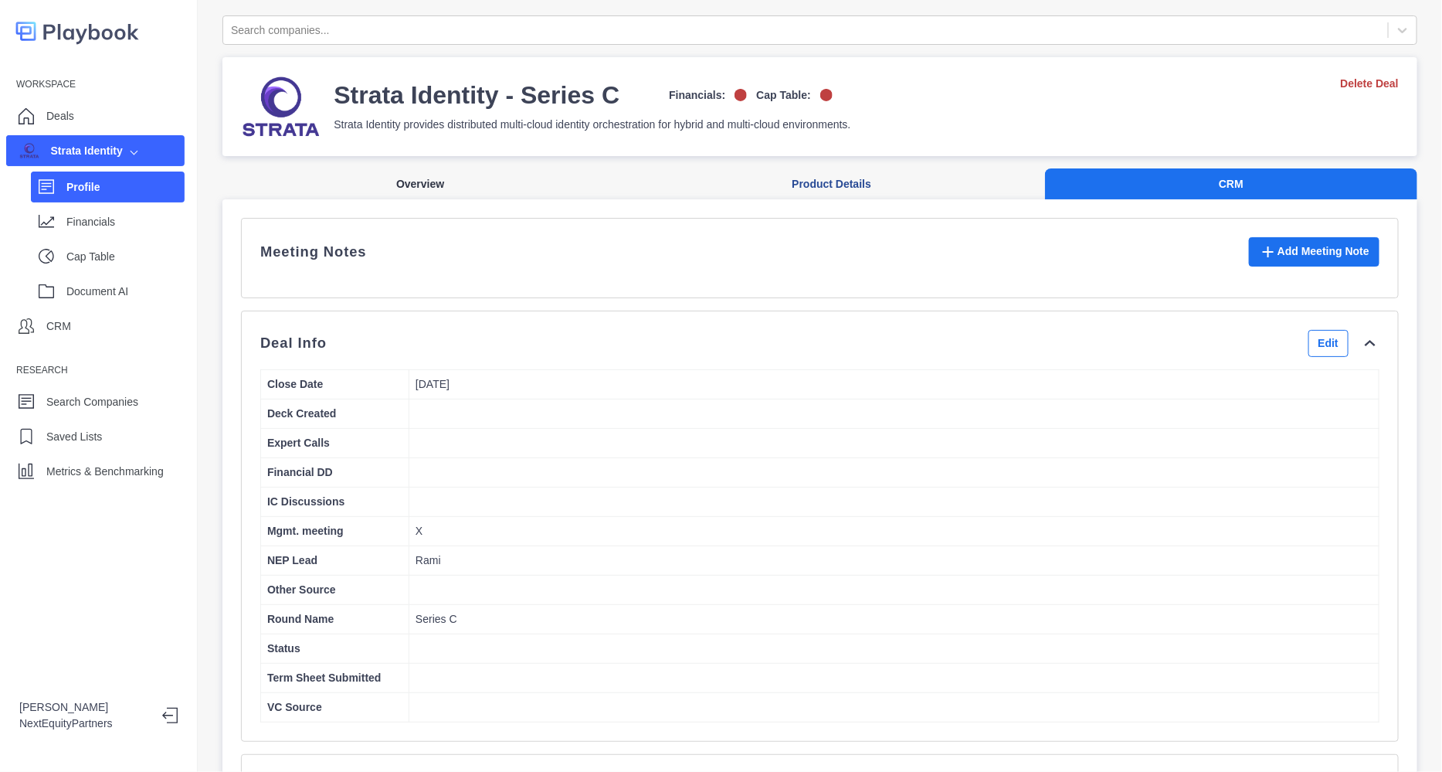
click at [399, 185] on button "Overview" at bounding box center [419, 184] width 395 height 32
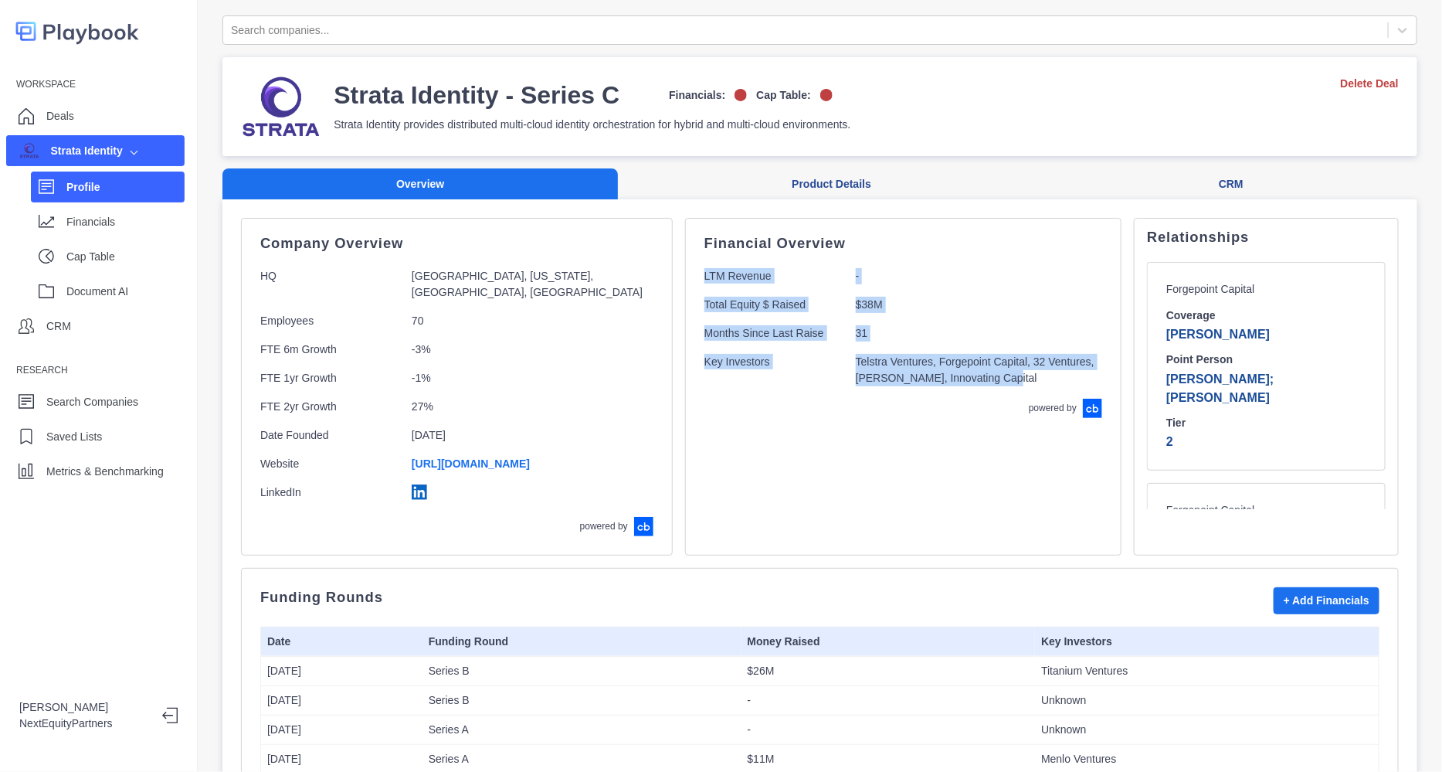
drag, startPoint x: 889, startPoint y: 399, endPoint x: 842, endPoint y: 275, distance: 133.0
click at [844, 231] on div "Financial Overview LTM Revenue - Total Equity $ Raised $38M Months Since Last R…" at bounding box center [903, 387] width 436 height 338
click at [856, 365] on p "Telstra Ventures, Forgepoint Capital, 32 Ventures, [PERSON_NAME], Innovating Ca…" at bounding box center [975, 370] width 239 height 32
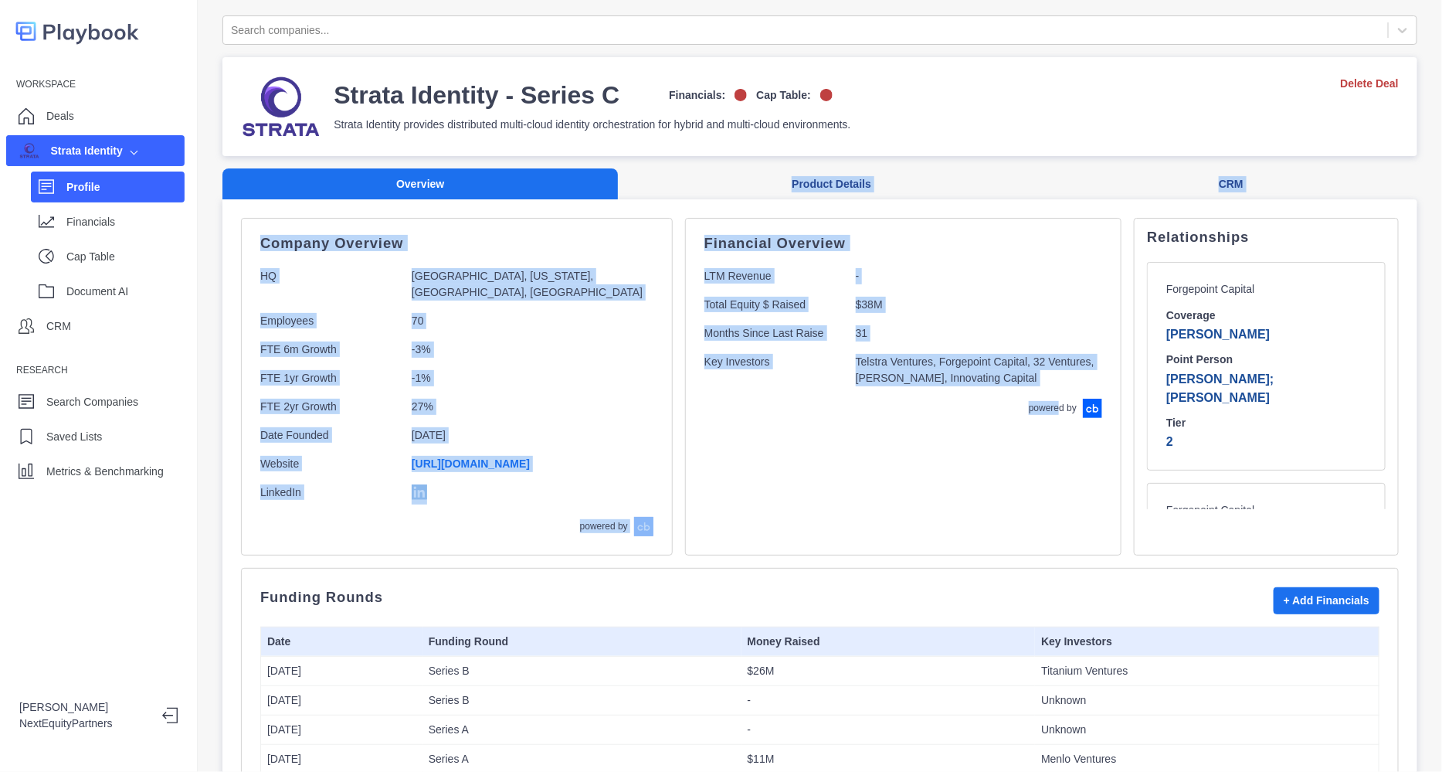
drag, startPoint x: 996, startPoint y: 395, endPoint x: 829, endPoint y: 326, distance: 181.2
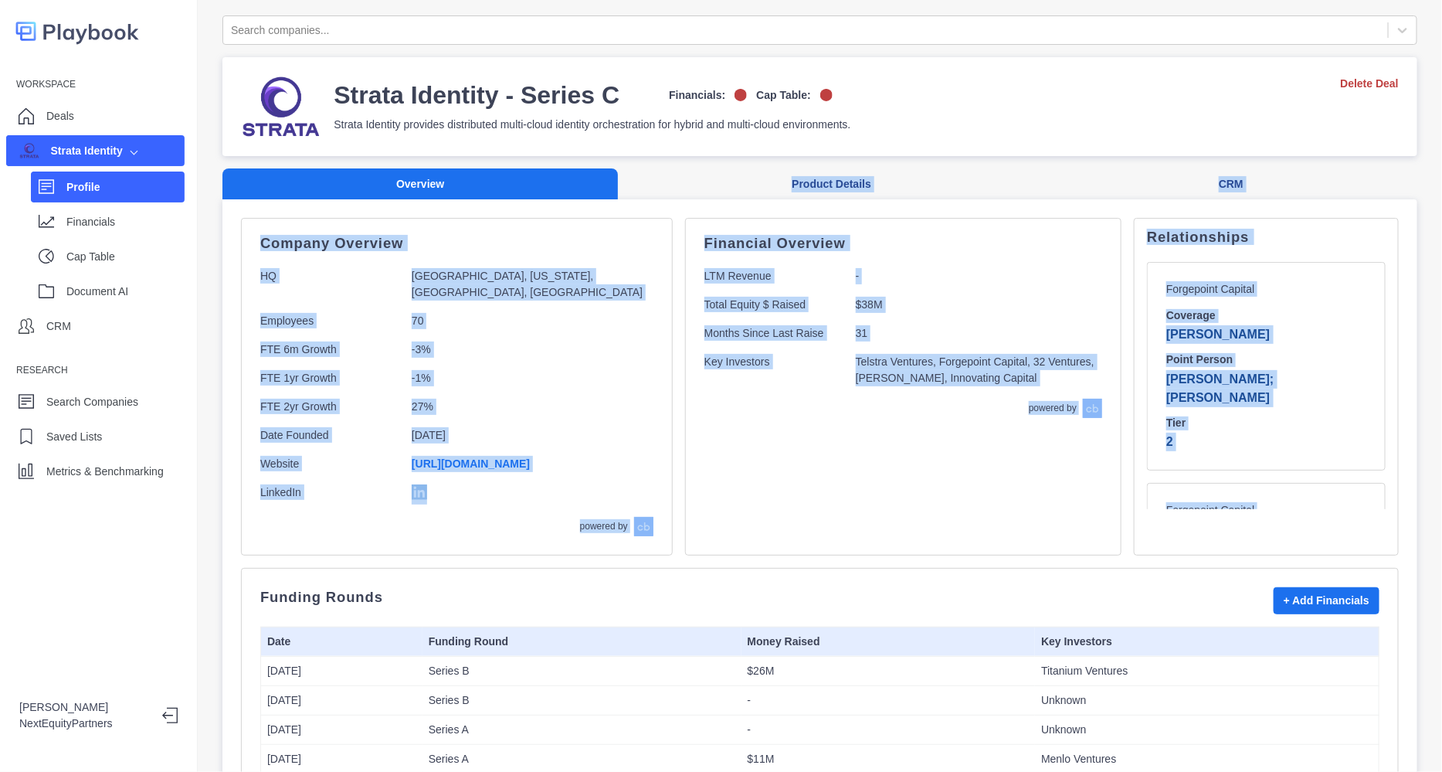
drag, startPoint x: 1250, startPoint y: 514, endPoint x: 580, endPoint y: 198, distance: 741.1
click at [941, 461] on div "Financial Overview LTM Revenue - Total Equity $ Raised $38M Months Since Last R…" at bounding box center [903, 387] width 436 height 338
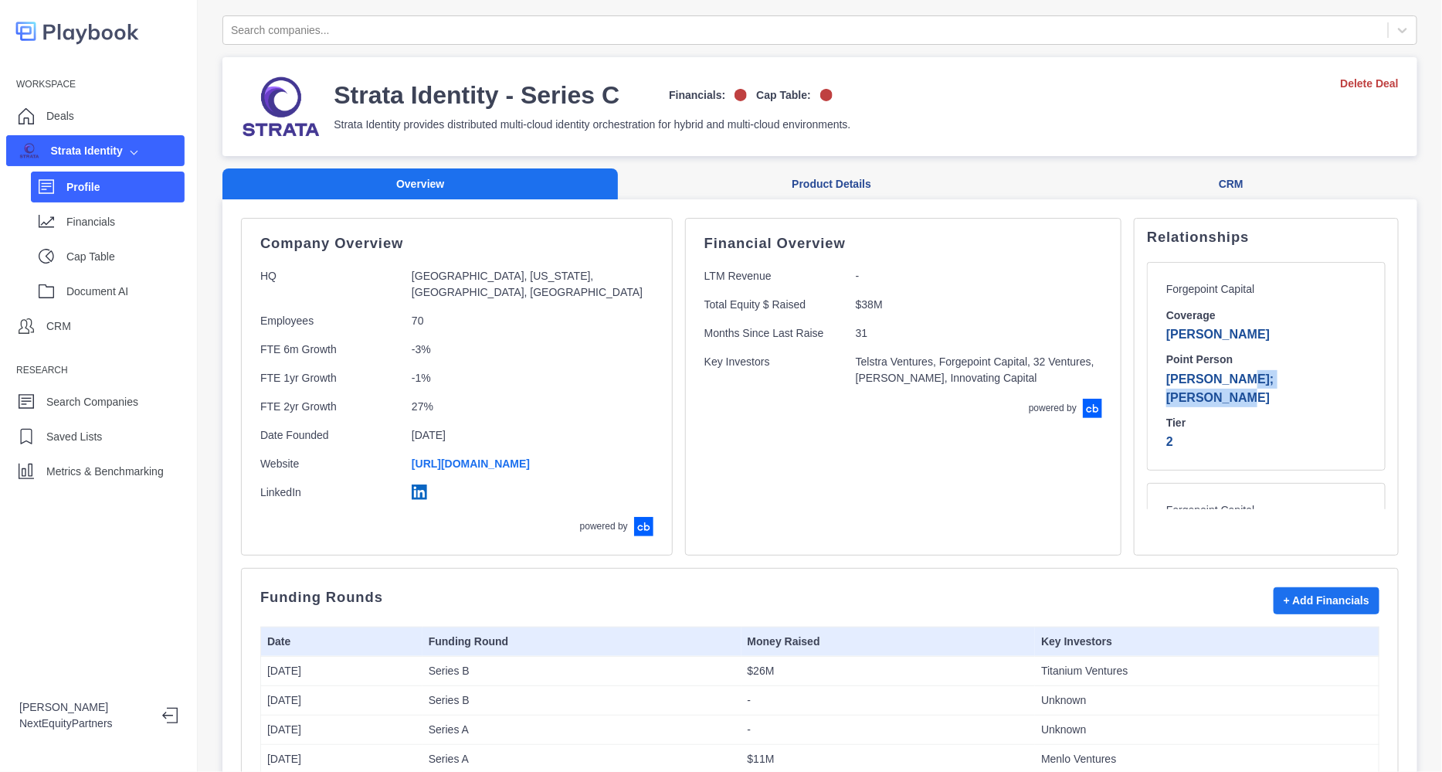
drag, startPoint x: 1206, startPoint y: 376, endPoint x: 1159, endPoint y: 376, distance: 47.9
click at [1166, 376] on p "[PERSON_NAME]; [PERSON_NAME]" at bounding box center [1266, 388] width 200 height 37
